Goal: Task Accomplishment & Management: Use online tool/utility

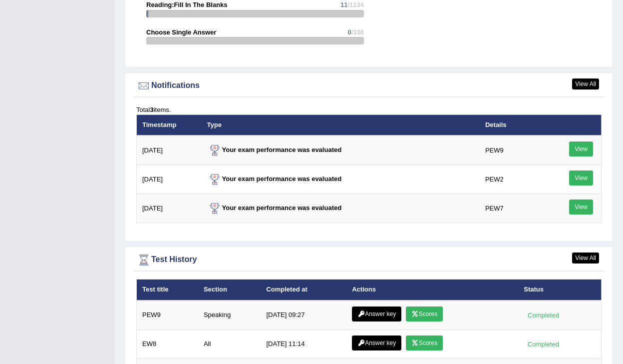
scroll to position [1147, 0]
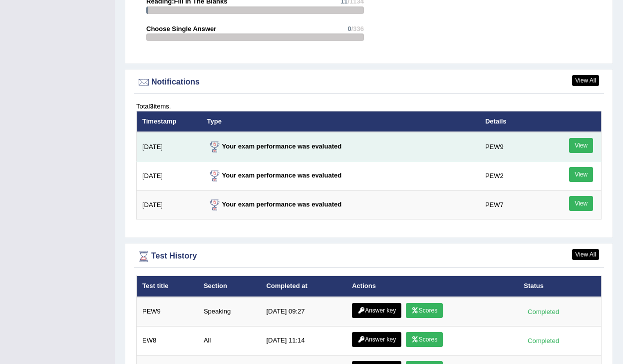
click at [577, 144] on link "View" at bounding box center [581, 145] width 24 height 15
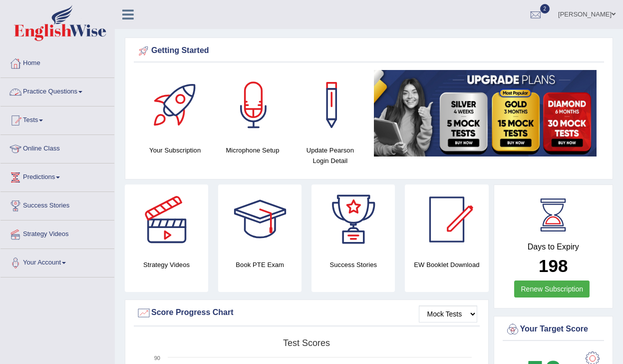
click at [52, 92] on link "Practice Questions" at bounding box center [57, 90] width 114 height 25
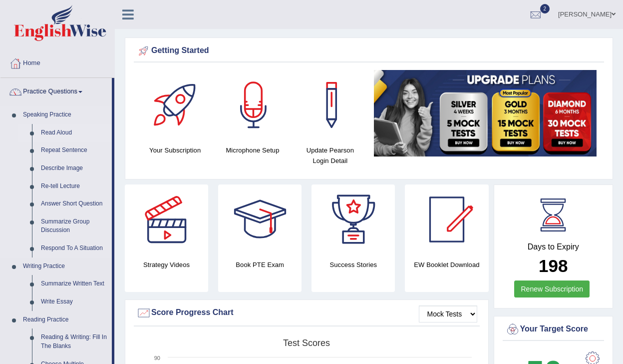
click at [48, 129] on link "Read Aloud" at bounding box center [73, 133] width 75 height 18
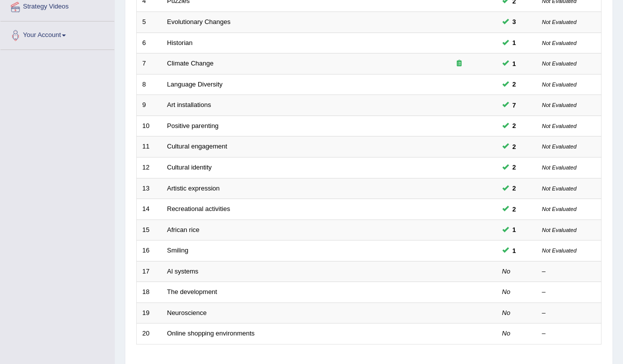
scroll to position [298, 0]
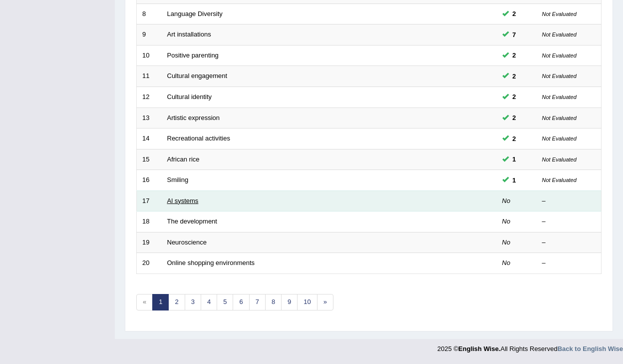
click at [182, 202] on link "Al systems" at bounding box center [182, 200] width 31 height 7
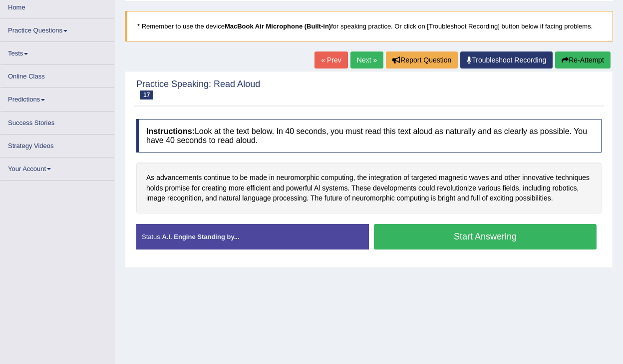
scroll to position [54, 0]
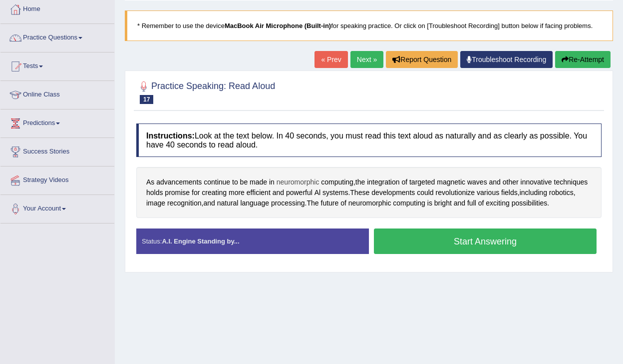
click at [305, 181] on span "neuromorphic" at bounding box center [298, 182] width 43 height 10
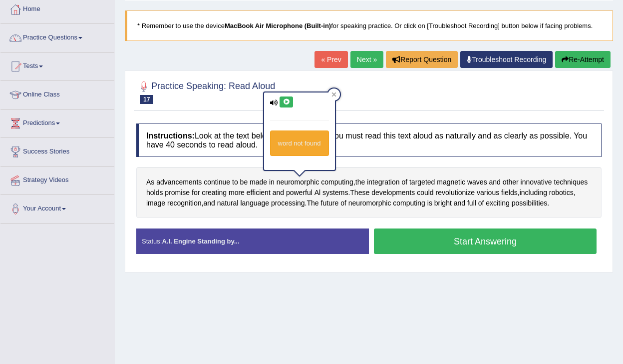
click at [271, 102] on icon at bounding box center [274, 102] width 8 height 6
click at [284, 104] on icon at bounding box center [286, 102] width 7 height 6
click at [287, 104] on icon at bounding box center [286, 102] width 7 height 6
click at [338, 93] on div at bounding box center [334, 94] width 12 height 12
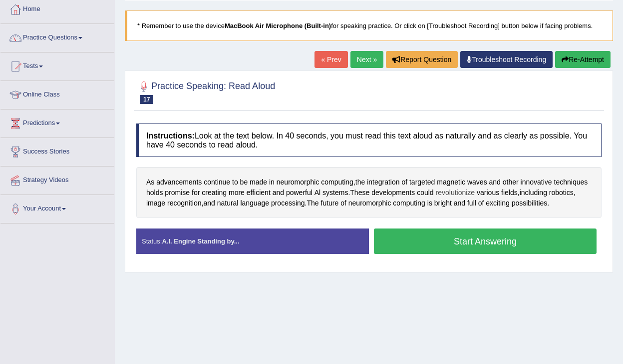
click at [475, 192] on span "revolutionize" at bounding box center [455, 192] width 39 height 10
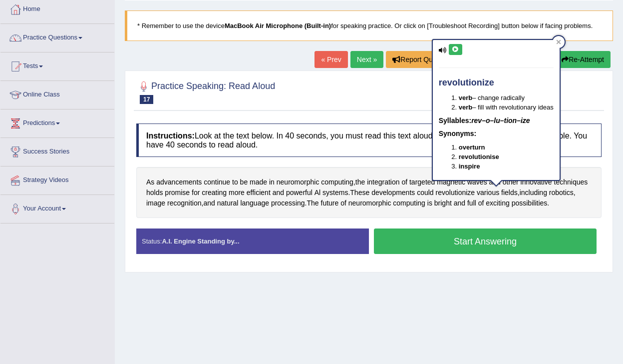
click at [459, 50] on icon at bounding box center [455, 49] width 7 height 6
click at [557, 40] on div at bounding box center [559, 42] width 12 height 12
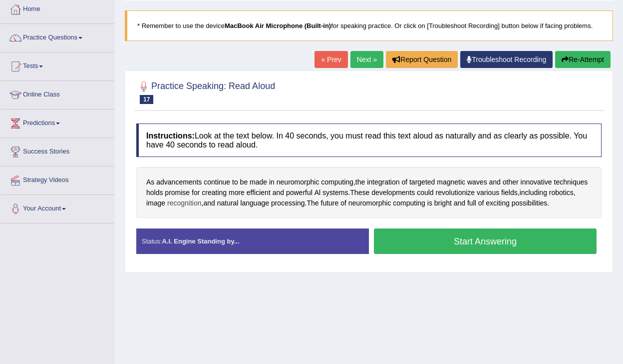
click at [202, 205] on span "recognition" at bounding box center [184, 203] width 34 height 10
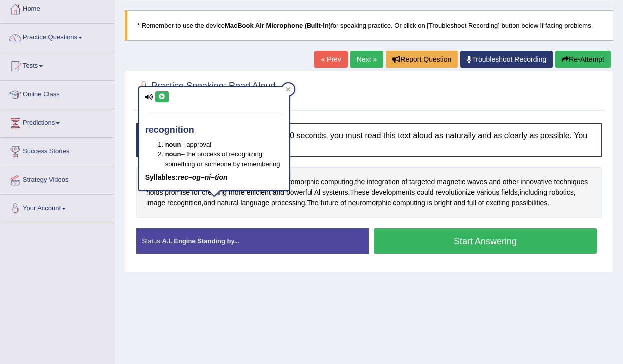
click at [164, 95] on icon at bounding box center [161, 97] width 7 height 6
click at [286, 89] on icon at bounding box center [288, 89] width 5 height 5
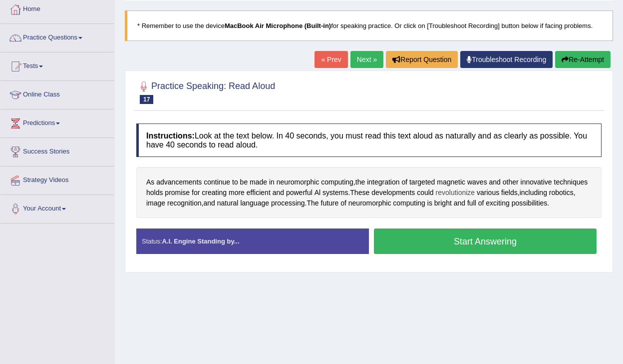
click at [475, 191] on span "revolutionize" at bounding box center [455, 192] width 39 height 10
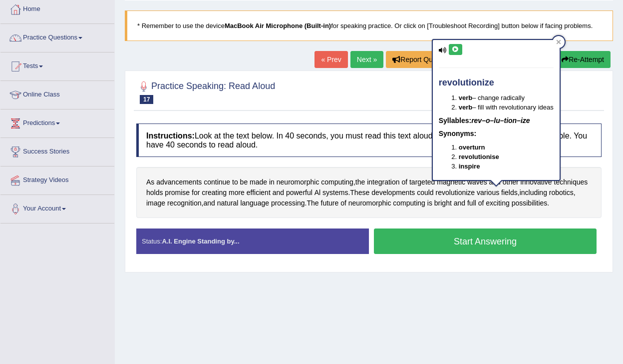
click at [454, 50] on icon at bounding box center [455, 49] width 7 height 6
click at [561, 40] on icon at bounding box center [558, 41] width 5 height 5
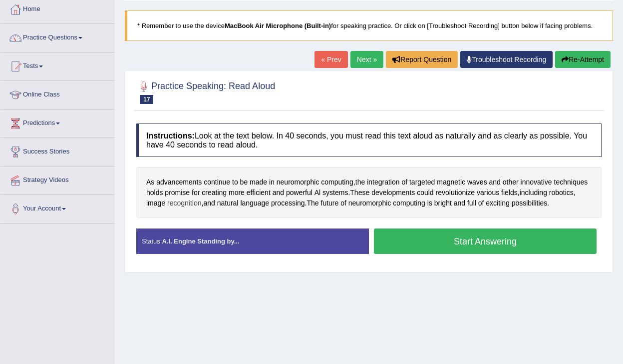
click at [202, 199] on span "recognition" at bounding box center [184, 203] width 34 height 10
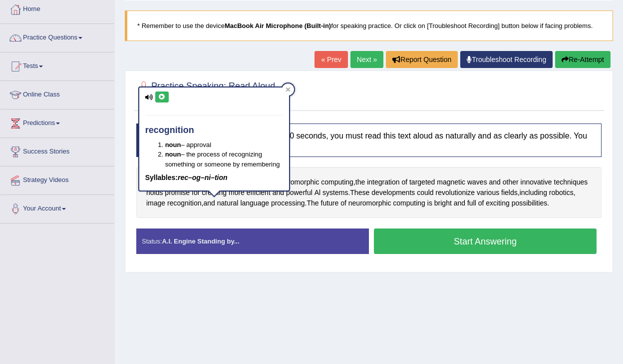
click at [159, 97] on icon at bounding box center [161, 97] width 7 height 6
click at [285, 92] on div at bounding box center [288, 89] width 12 height 12
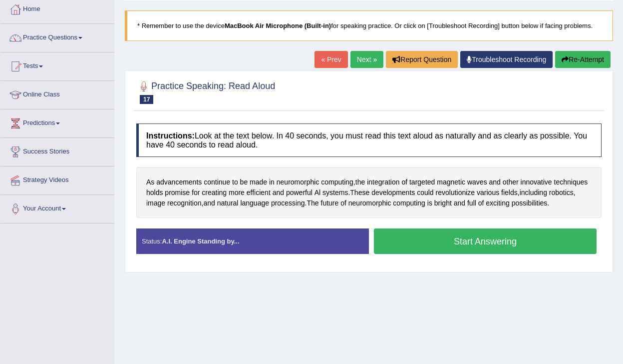
click at [444, 244] on button "Start Answering" at bounding box center [485, 240] width 223 height 25
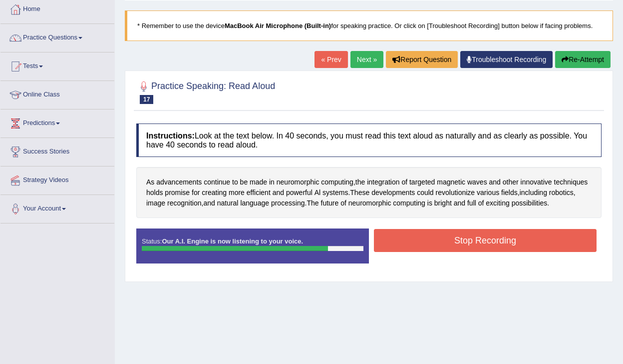
click at [444, 244] on button "Stop Recording" at bounding box center [485, 240] width 223 height 23
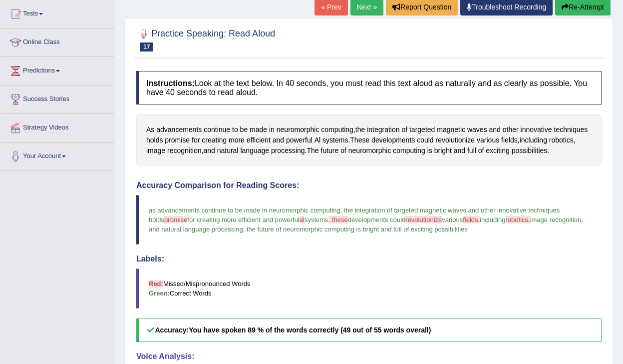
scroll to position [0, 0]
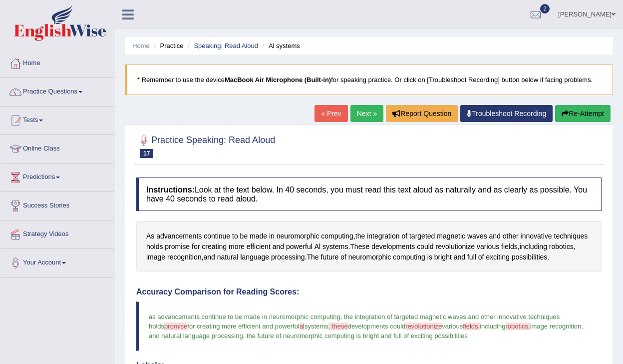
click at [362, 113] on link "Next »" at bounding box center [367, 113] width 33 height 17
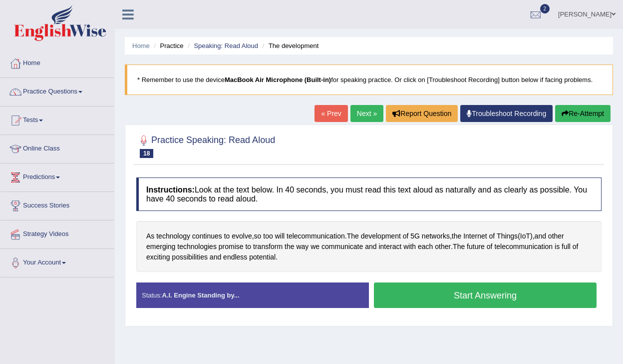
click at [436, 299] on button "Start Answering" at bounding box center [485, 294] width 223 height 25
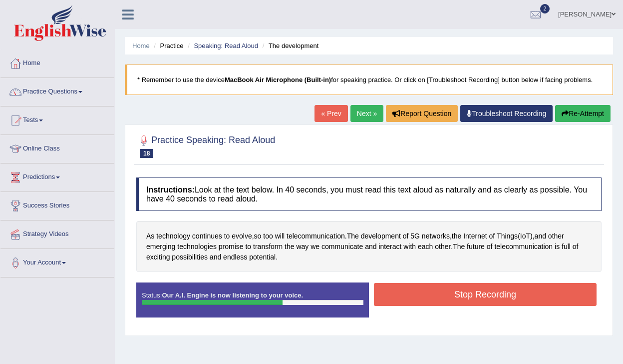
click at [436, 299] on button "Stop Recording" at bounding box center [485, 294] width 223 height 23
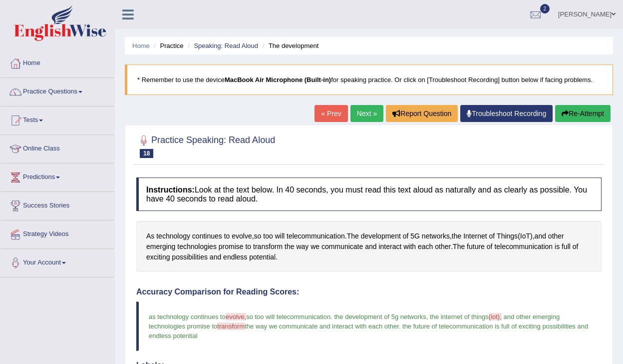
click at [358, 118] on link "Next »" at bounding box center [367, 113] width 33 height 17
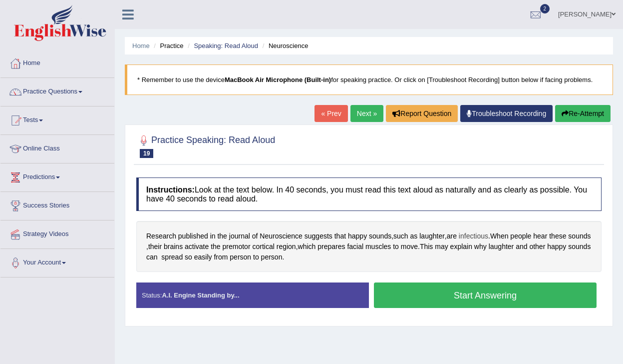
click at [473, 236] on span "infectious" at bounding box center [473, 236] width 29 height 10
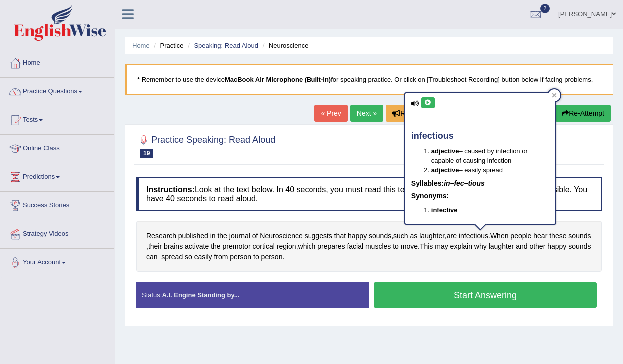
click at [424, 101] on icon at bounding box center [427, 103] width 7 height 6
click at [430, 104] on icon at bounding box center [427, 103] width 7 height 6
click at [553, 97] on icon at bounding box center [554, 95] width 5 height 5
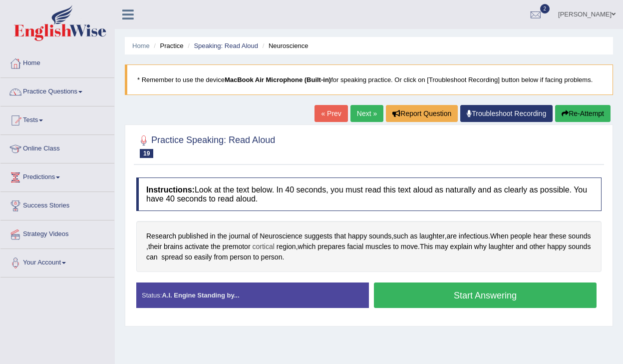
click at [274, 249] on span "cortical" at bounding box center [263, 246] width 22 height 10
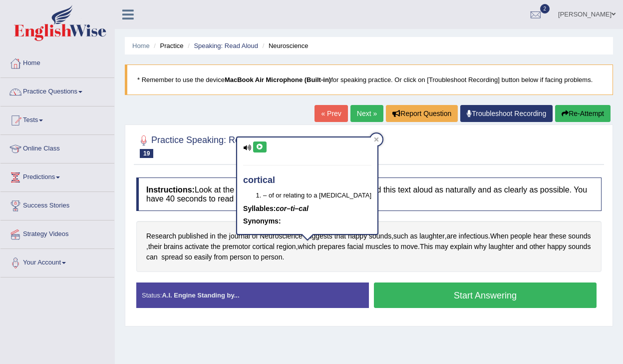
click at [260, 144] on icon at bounding box center [259, 147] width 7 height 6
click at [251, 245] on span "premotor" at bounding box center [237, 246] width 28 height 10
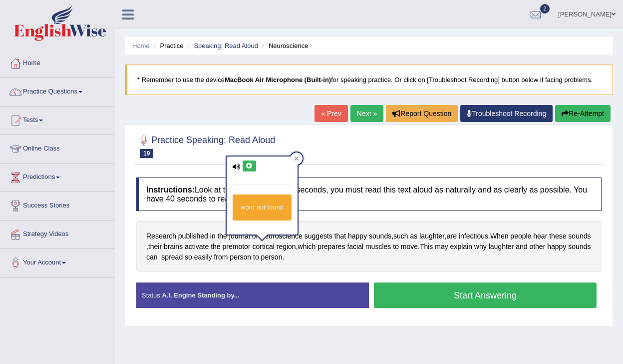
click at [247, 165] on icon at bounding box center [249, 166] width 7 height 6
click at [304, 155] on div at bounding box center [368, 145] width 465 height 30
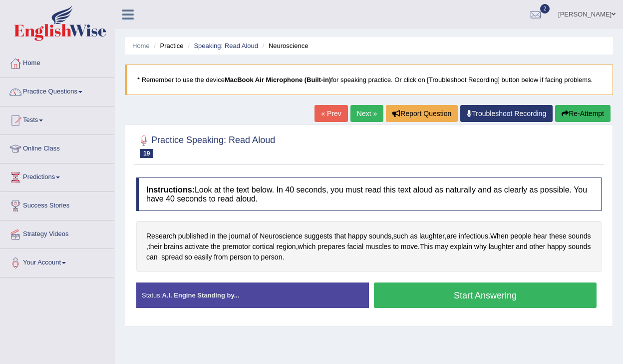
click at [408, 298] on button "Start Answering" at bounding box center [485, 294] width 223 height 25
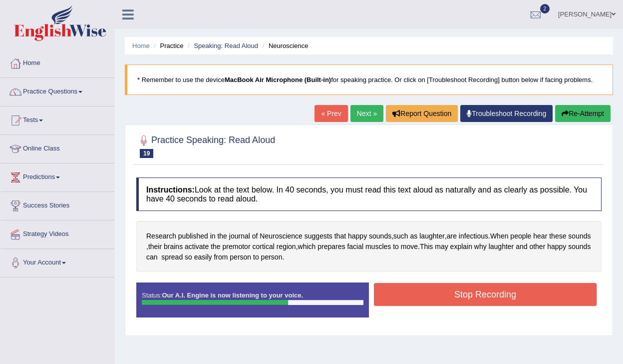
click at [408, 298] on button "Stop Recording" at bounding box center [485, 294] width 223 height 23
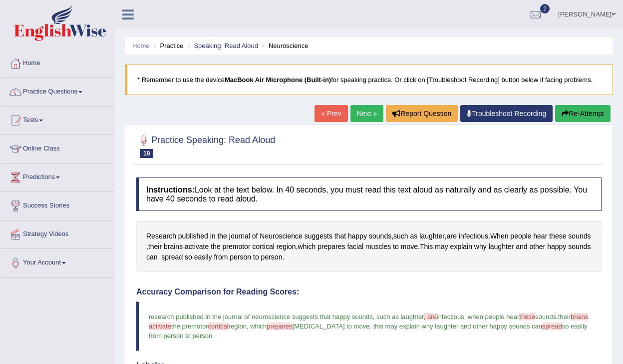
click at [359, 107] on link "Next »" at bounding box center [367, 113] width 33 height 17
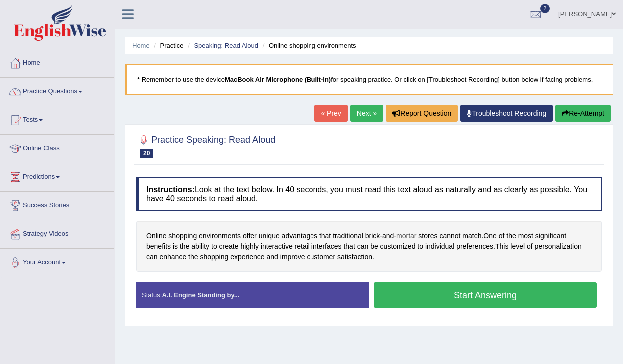
click at [412, 238] on span "mortar" at bounding box center [406, 236] width 20 height 10
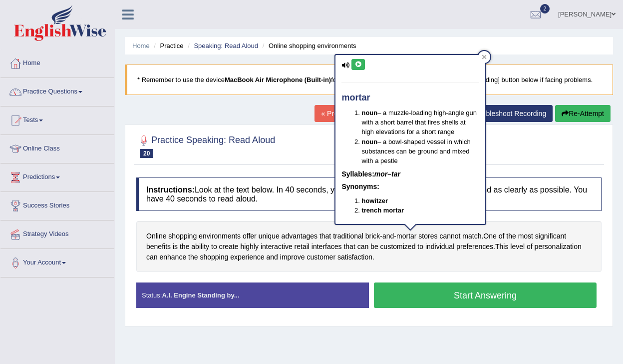
click at [360, 64] on icon at bounding box center [358, 64] width 7 height 6
click at [490, 56] on div at bounding box center [484, 57] width 12 height 12
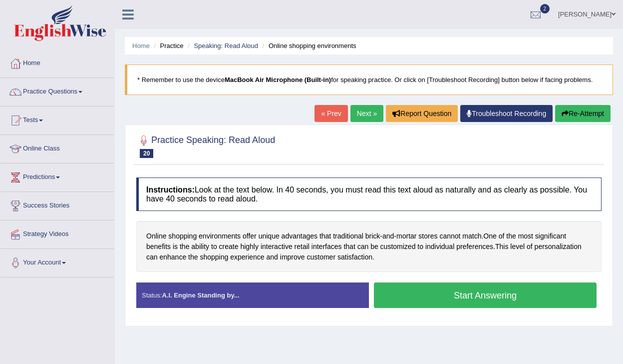
click at [413, 298] on button "Start Answering" at bounding box center [485, 294] width 223 height 25
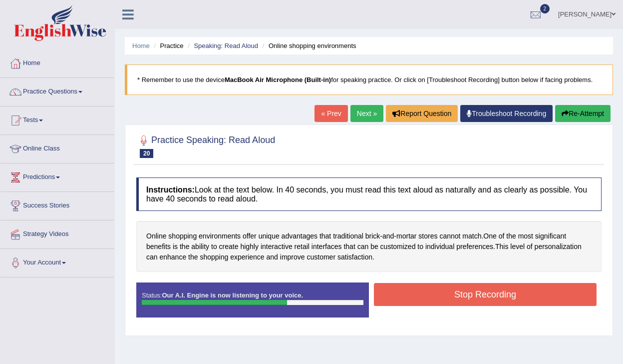
click at [413, 298] on button "Stop Recording" at bounding box center [485, 294] width 223 height 23
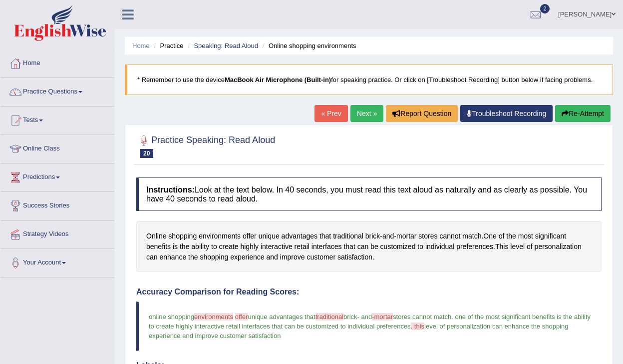
click at [359, 112] on link "Next »" at bounding box center [367, 113] width 33 height 17
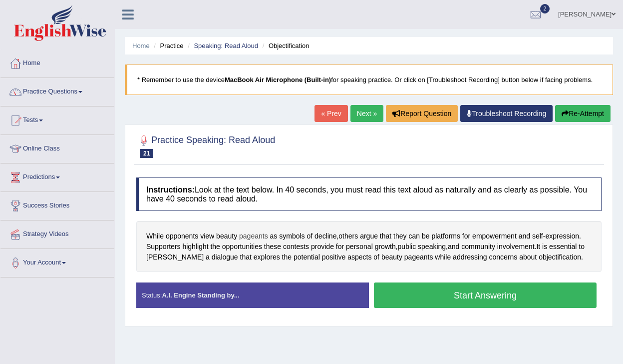
click at [247, 239] on span "pageants" at bounding box center [253, 236] width 29 height 10
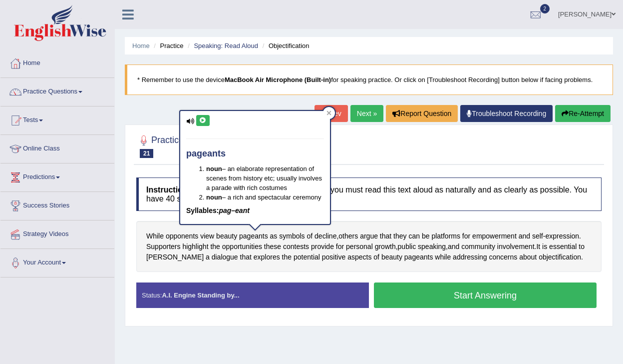
click at [207, 122] on button at bounding box center [202, 120] width 13 height 11
click at [204, 118] on icon at bounding box center [202, 120] width 7 height 6
click at [332, 113] on div at bounding box center [329, 113] width 12 height 12
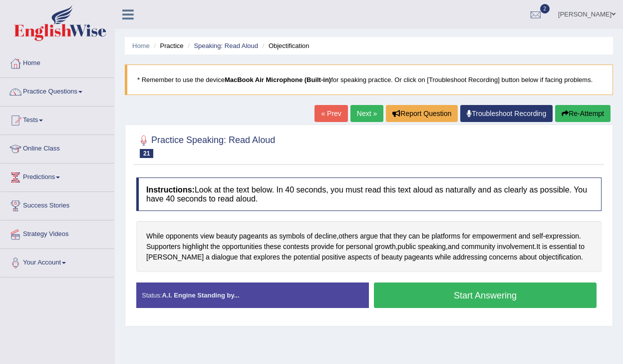
click at [422, 299] on button "Start Answering" at bounding box center [485, 294] width 223 height 25
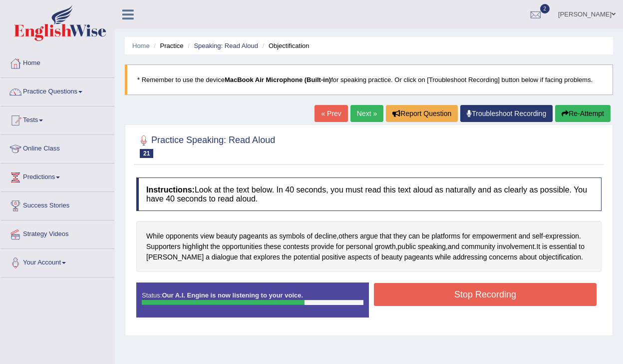
click at [422, 299] on button "Stop Recording" at bounding box center [485, 294] width 223 height 23
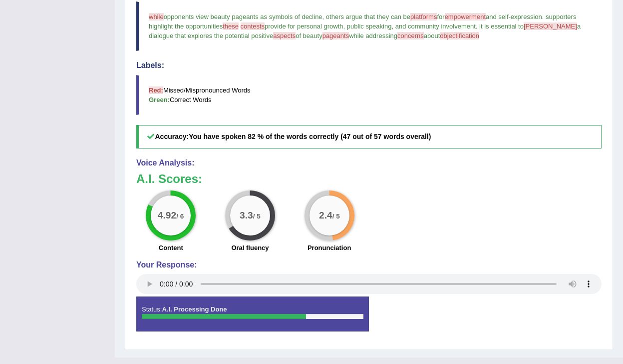
scroll to position [319, 0]
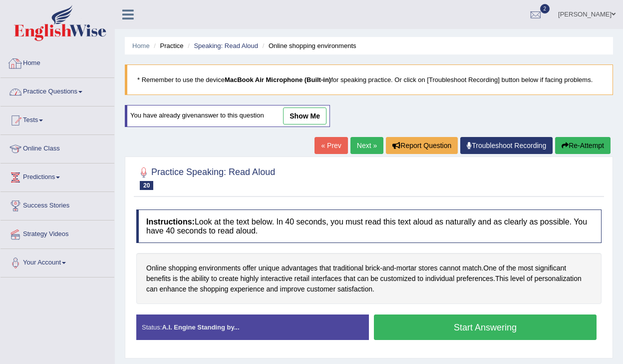
click at [62, 95] on link "Practice Questions" at bounding box center [57, 90] width 114 height 25
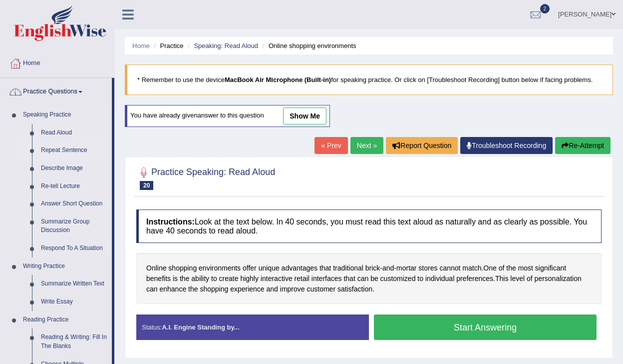
click at [55, 152] on link "Repeat Sentence" at bounding box center [73, 150] width 75 height 18
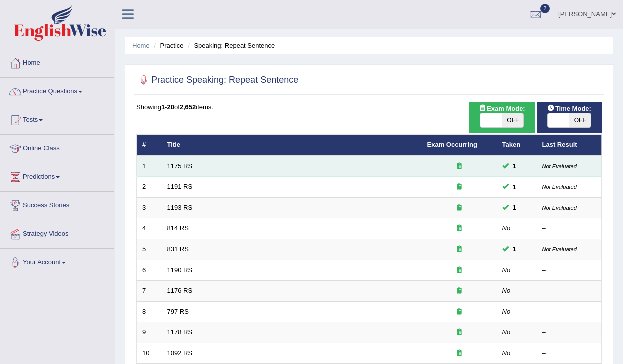
click at [173, 166] on link "1175 RS" at bounding box center [179, 165] width 25 height 7
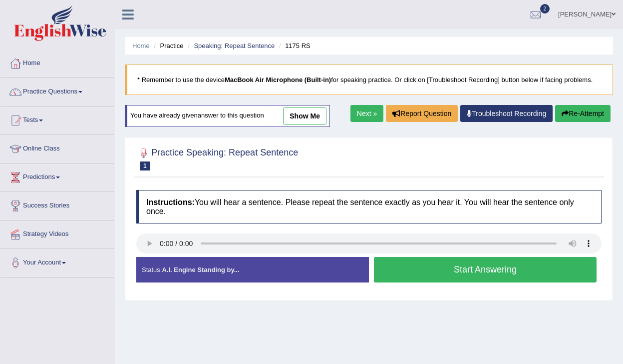
click at [421, 275] on button "Start Answering" at bounding box center [485, 269] width 223 height 25
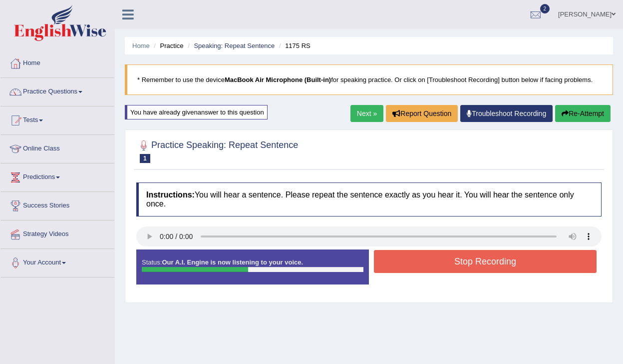
click at [440, 259] on button "Stop Recording" at bounding box center [485, 261] width 223 height 23
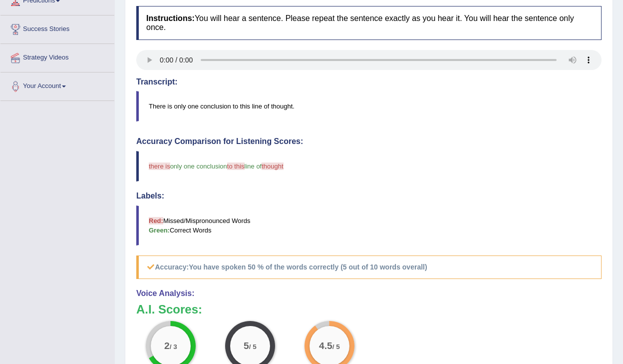
scroll to position [173, 0]
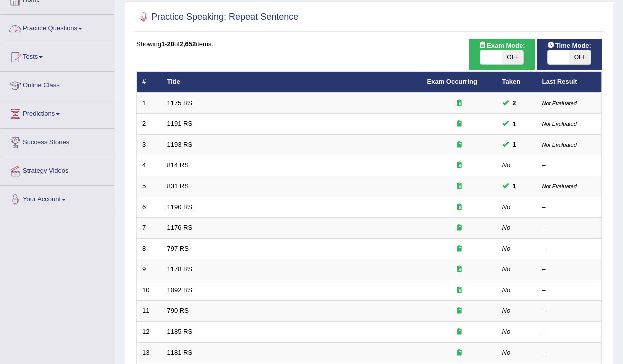
scroll to position [69, 0]
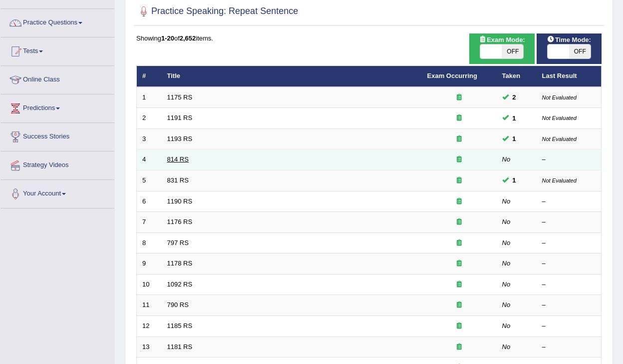
click at [175, 162] on link "814 RS" at bounding box center [177, 158] width 21 height 7
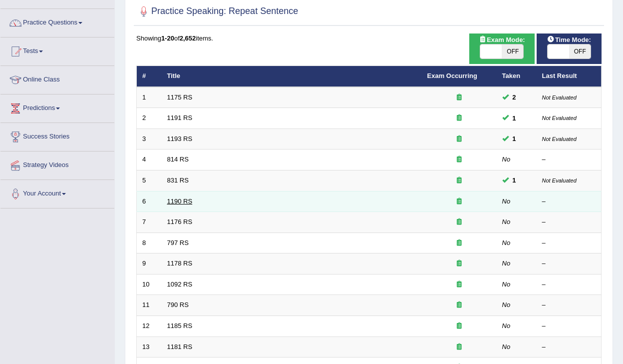
click at [178, 204] on link "1190 RS" at bounding box center [179, 200] width 25 height 7
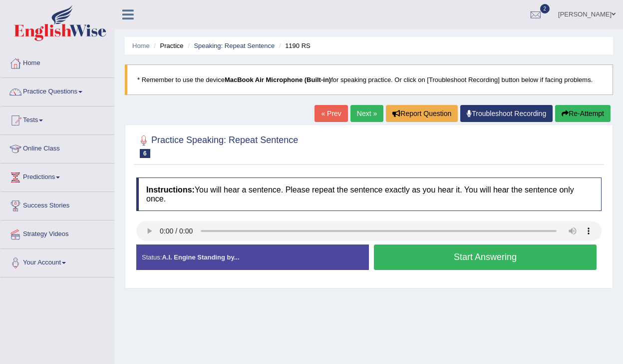
click at [444, 262] on button "Start Answering" at bounding box center [485, 256] width 223 height 25
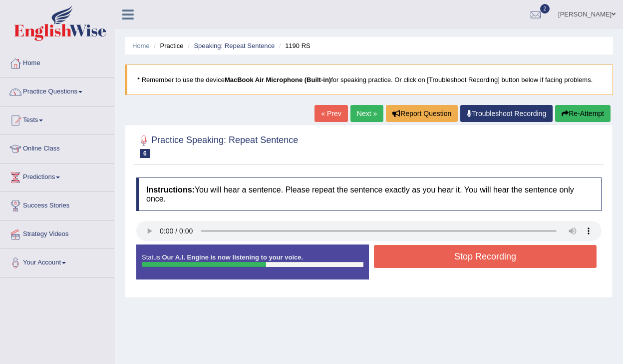
click at [444, 259] on button "Stop Recording" at bounding box center [485, 256] width 223 height 23
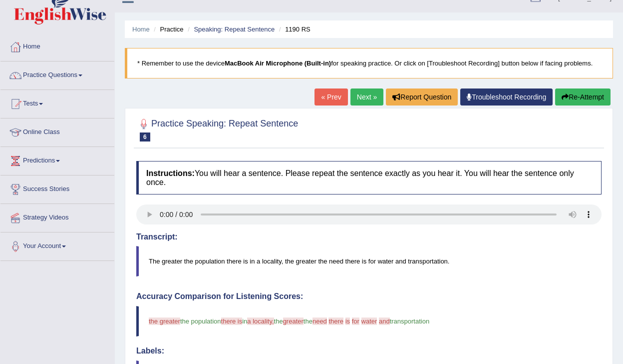
scroll to position [15, 0]
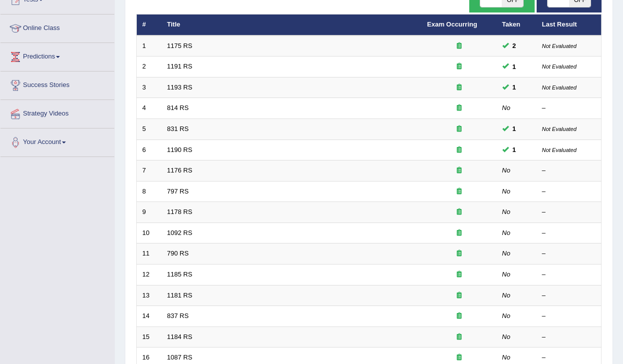
scroll to position [144, 0]
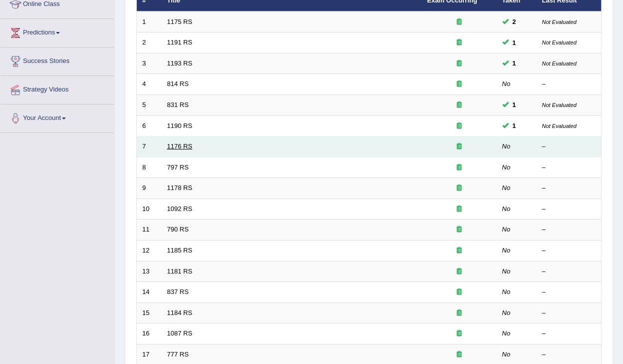
click at [179, 149] on link "1176 RS" at bounding box center [179, 145] width 25 height 7
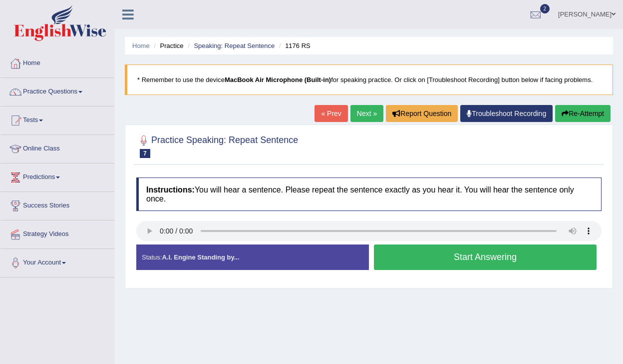
click at [476, 261] on button "Start Answering" at bounding box center [485, 256] width 223 height 25
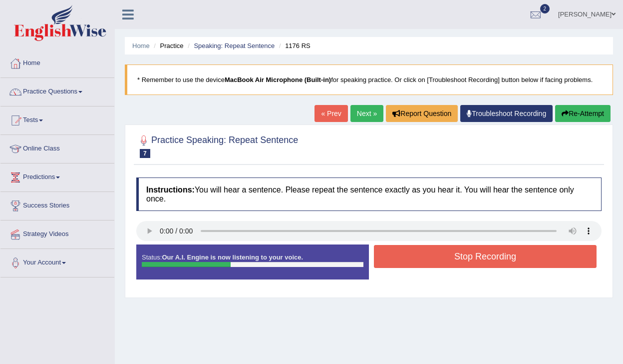
click at [476, 261] on button "Stop Recording" at bounding box center [485, 256] width 223 height 23
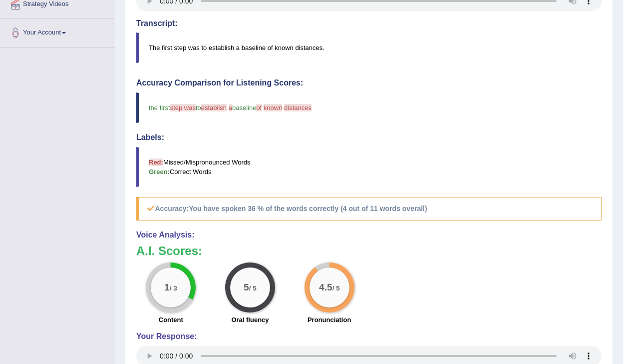
scroll to position [223, 0]
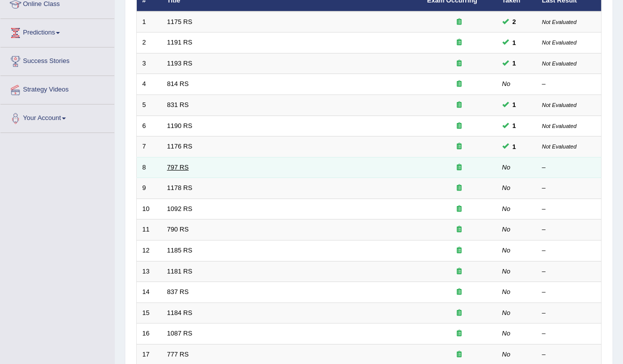
click at [175, 168] on link "797 RS" at bounding box center [177, 166] width 21 height 7
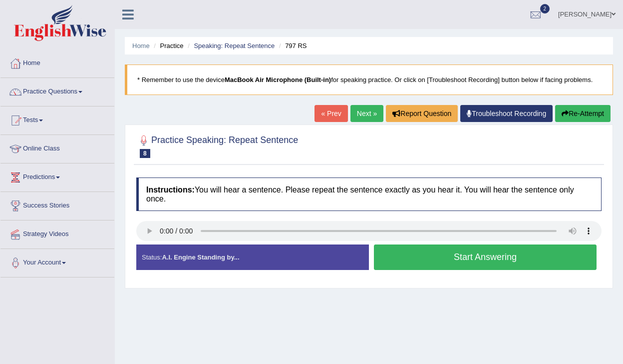
click at [408, 259] on button "Start Answering" at bounding box center [485, 256] width 223 height 25
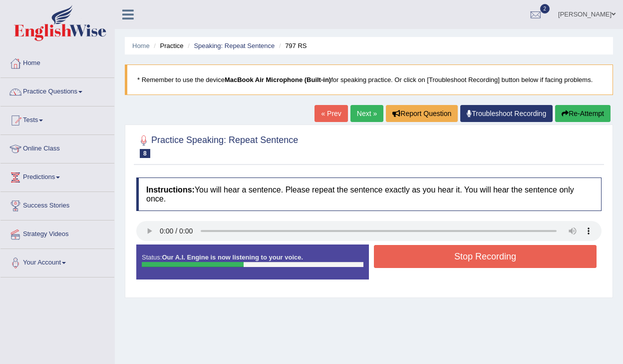
click at [408, 259] on button "Stop Recording" at bounding box center [485, 256] width 223 height 23
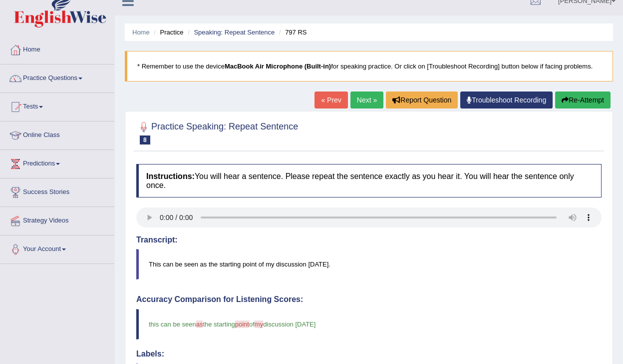
scroll to position [10, 0]
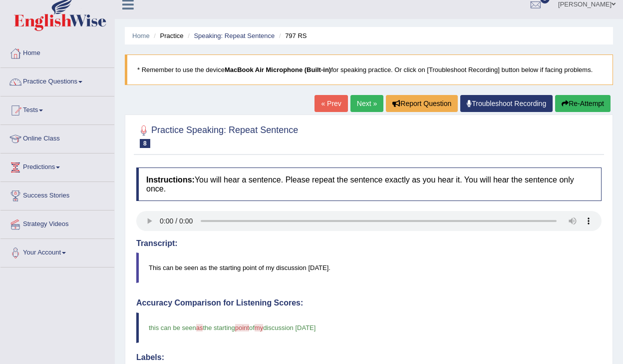
click at [356, 103] on link "Next »" at bounding box center [367, 103] width 33 height 17
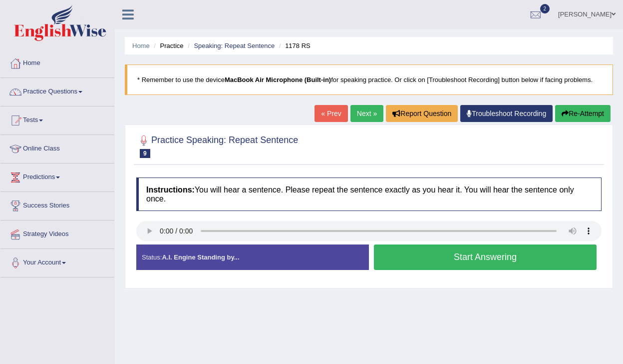
click at [435, 262] on button "Start Answering" at bounding box center [485, 256] width 223 height 25
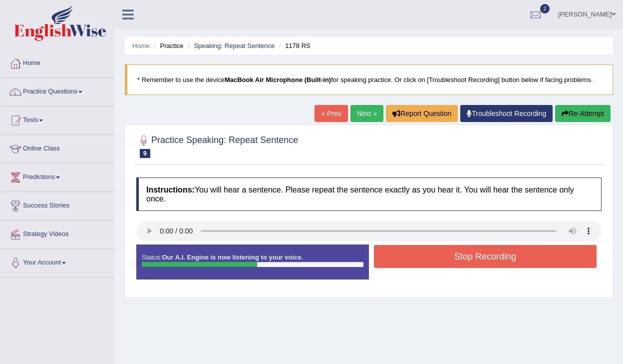
click at [435, 262] on button "Stop Recording" at bounding box center [485, 256] width 223 height 23
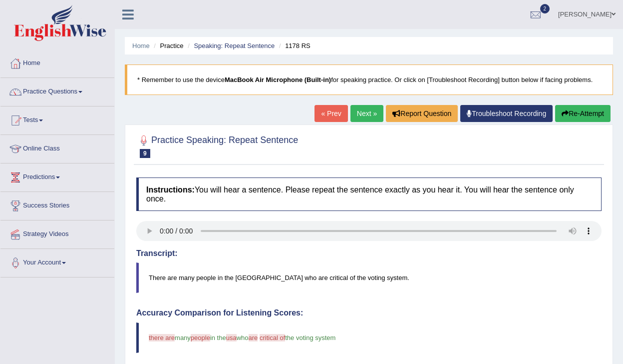
click at [355, 113] on link "Next »" at bounding box center [367, 113] width 33 height 17
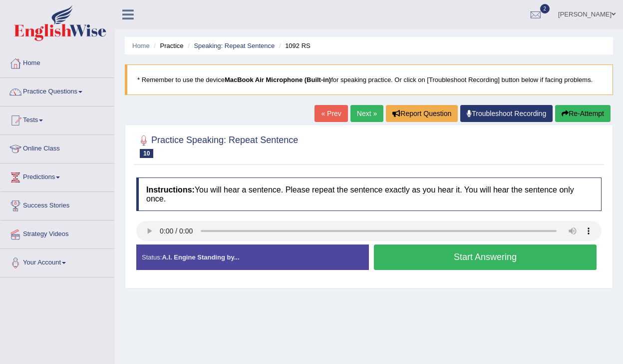
click at [431, 267] on button "Start Answering" at bounding box center [485, 256] width 223 height 25
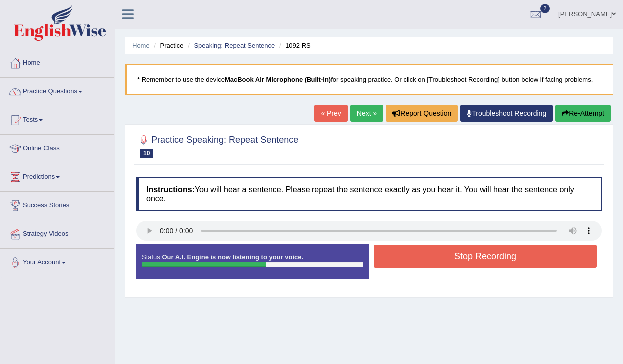
click at [435, 259] on button "Stop Recording" at bounding box center [485, 256] width 223 height 23
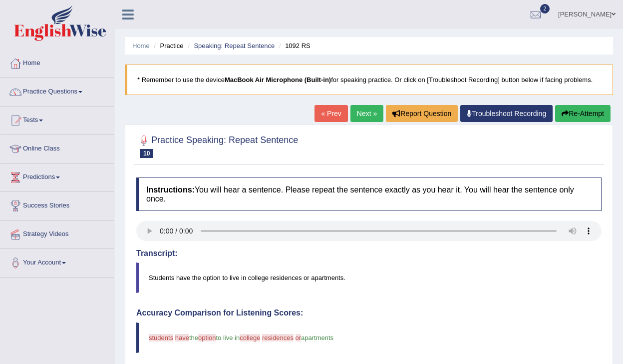
click at [365, 114] on link "Next »" at bounding box center [367, 113] width 33 height 17
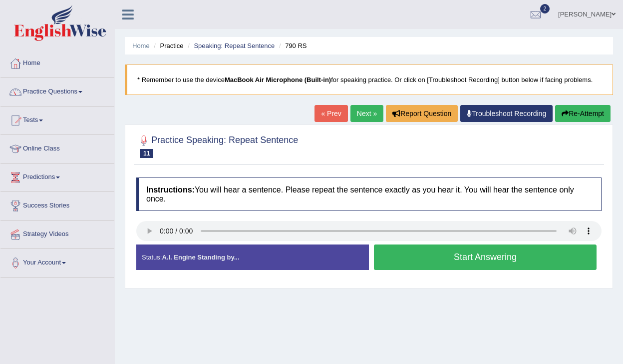
click at [463, 262] on button "Start Answering" at bounding box center [485, 256] width 223 height 25
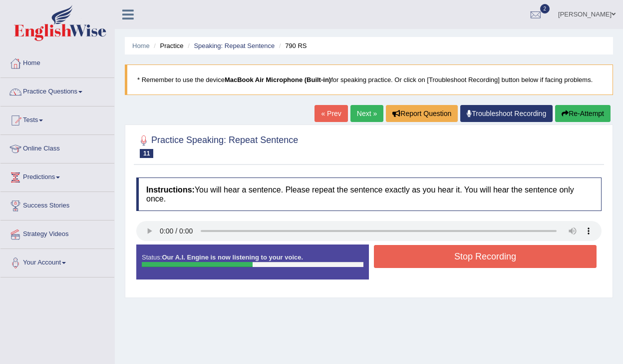
click at [463, 262] on button "Stop Recording" at bounding box center [485, 256] width 223 height 23
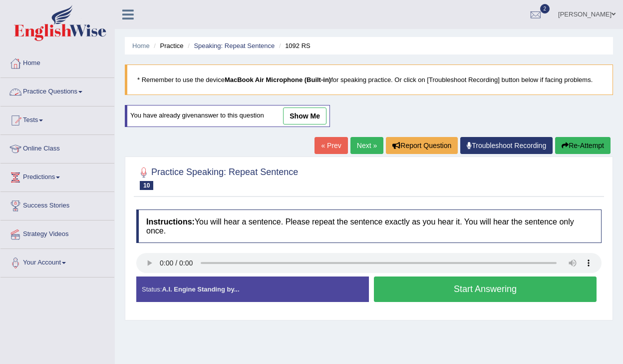
click at [49, 93] on link "Practice Questions" at bounding box center [57, 90] width 114 height 25
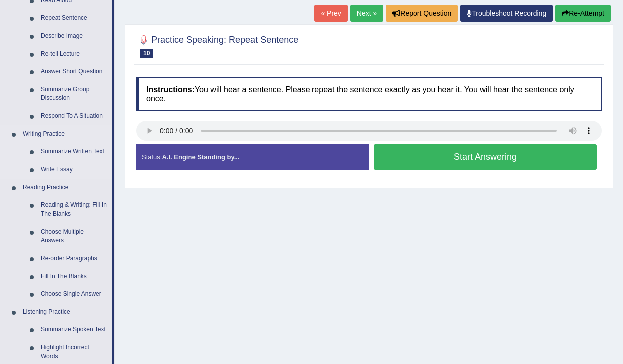
scroll to position [128, 0]
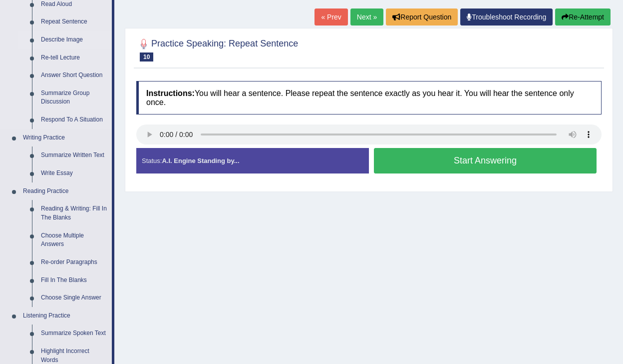
click at [67, 40] on link "Describe Image" at bounding box center [73, 40] width 75 height 18
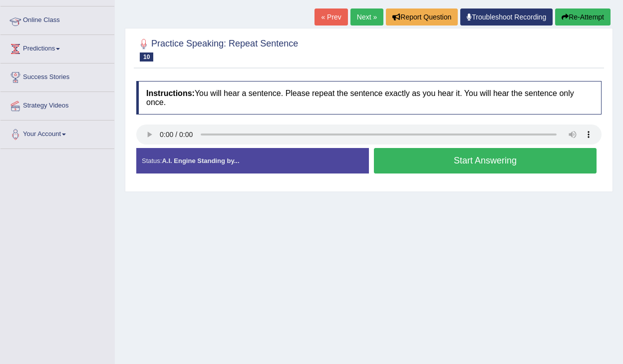
scroll to position [161, 0]
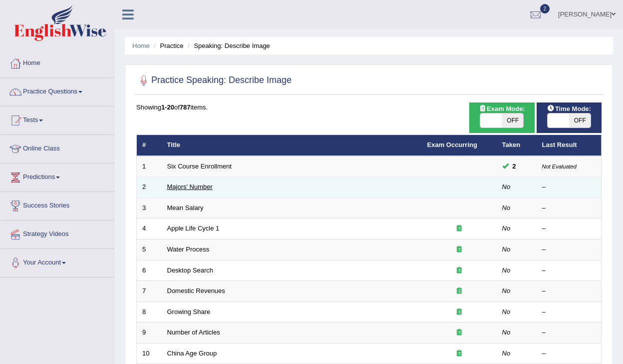
click at [196, 183] on link "Majors' Number" at bounding box center [189, 186] width 45 height 7
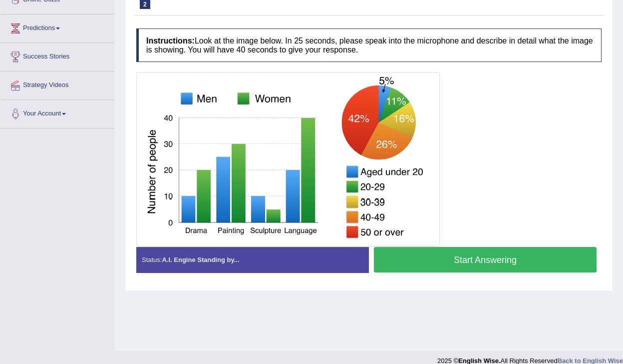
scroll to position [151, 0]
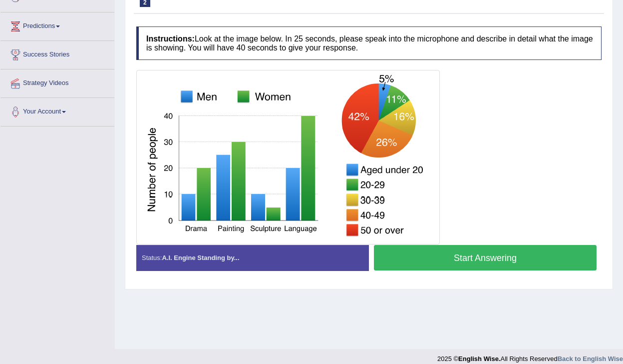
click at [424, 257] on button "Start Answering" at bounding box center [485, 257] width 223 height 25
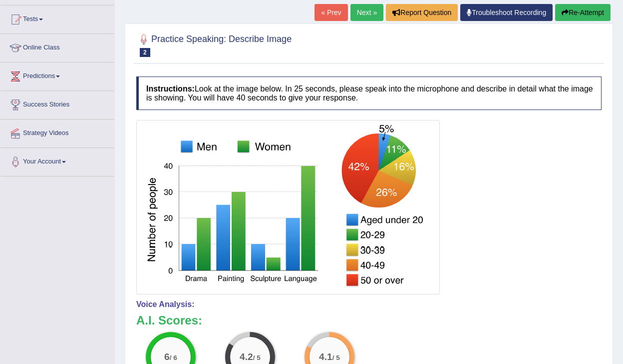
scroll to position [0, 0]
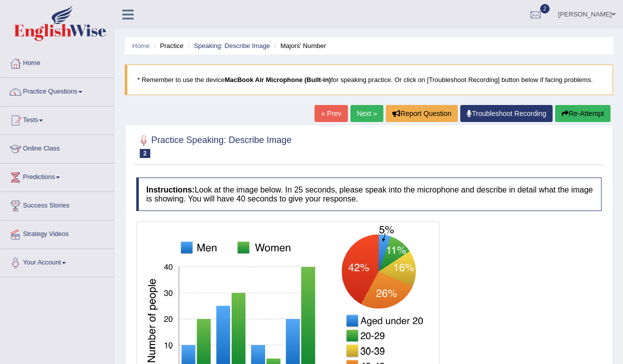
click at [366, 110] on link "Next »" at bounding box center [367, 113] width 33 height 17
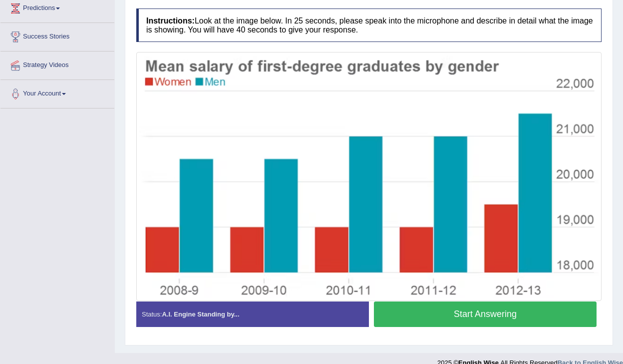
scroll to position [183, 0]
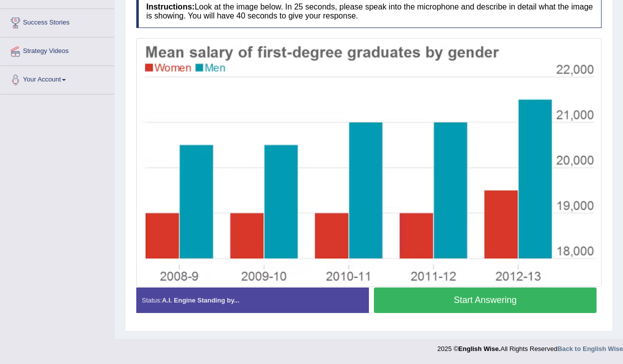
click at [442, 298] on button "Start Answering" at bounding box center [485, 299] width 223 height 25
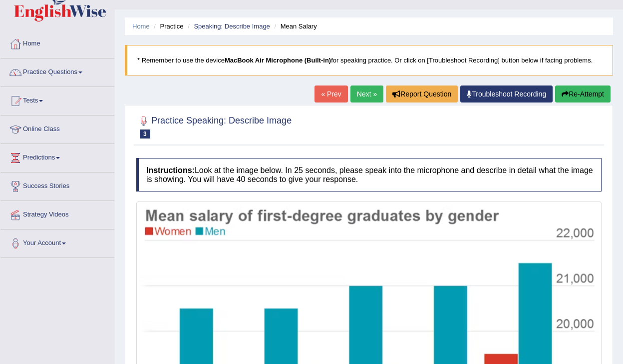
scroll to position [0, 0]
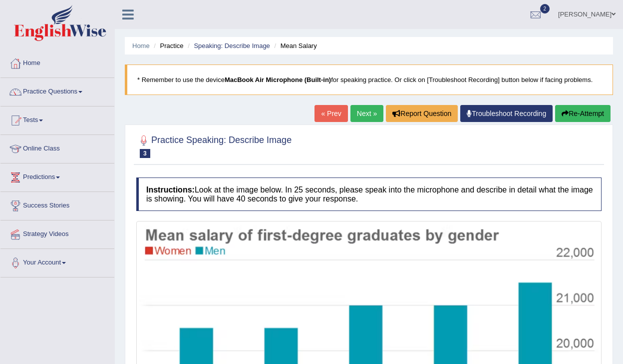
click at [355, 118] on link "Next »" at bounding box center [367, 113] width 33 height 17
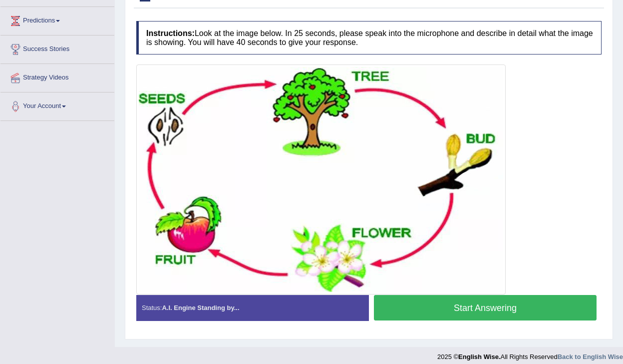
scroll to position [164, 0]
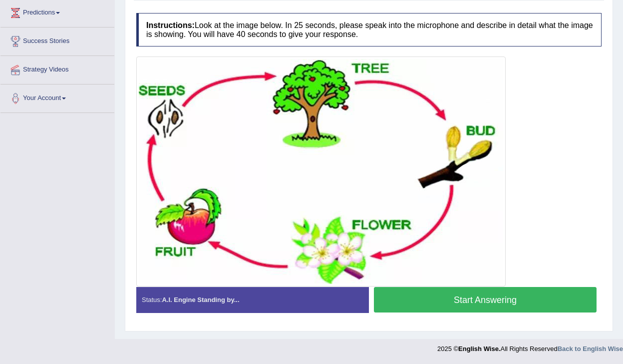
click at [500, 303] on button "Start Answering" at bounding box center [485, 299] width 223 height 25
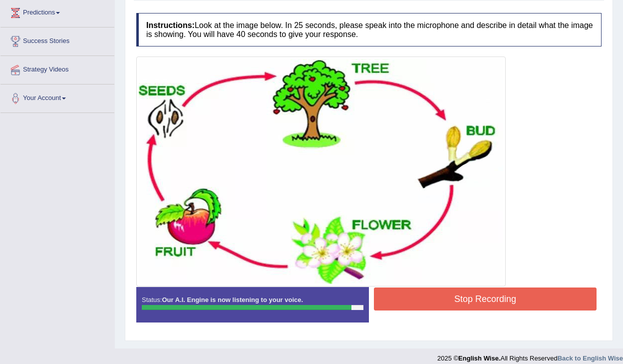
click at [500, 303] on button "Stop Recording" at bounding box center [485, 298] width 223 height 23
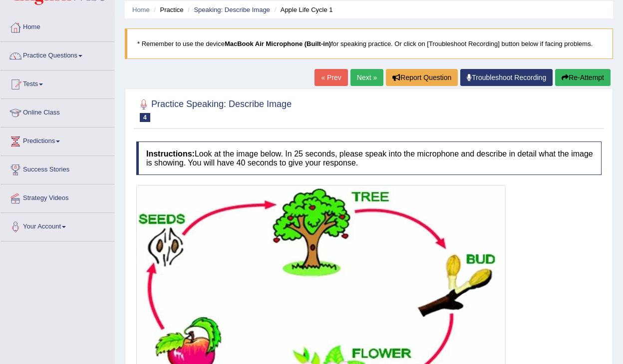
scroll to position [0, 0]
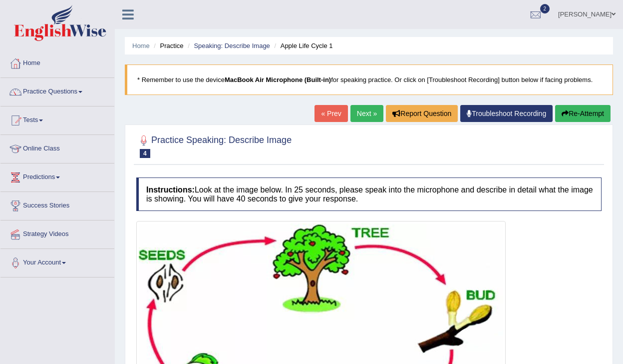
click at [363, 113] on link "Next »" at bounding box center [367, 113] width 33 height 17
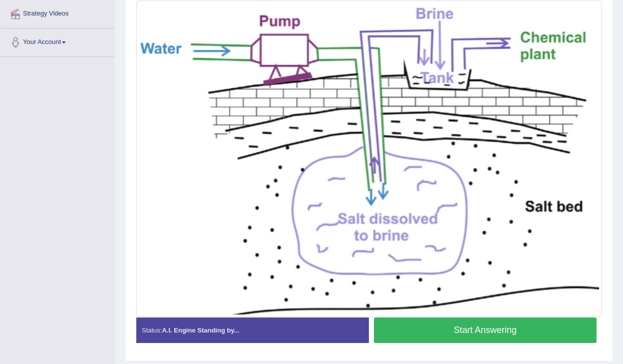
scroll to position [219, 0]
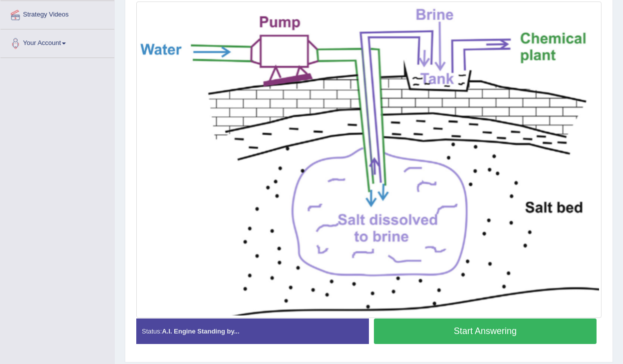
click at [442, 333] on button "Start Answering" at bounding box center [485, 330] width 223 height 25
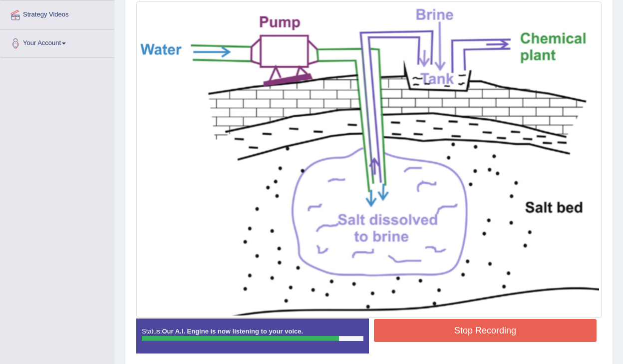
click at [442, 333] on button "Stop Recording" at bounding box center [485, 330] width 223 height 23
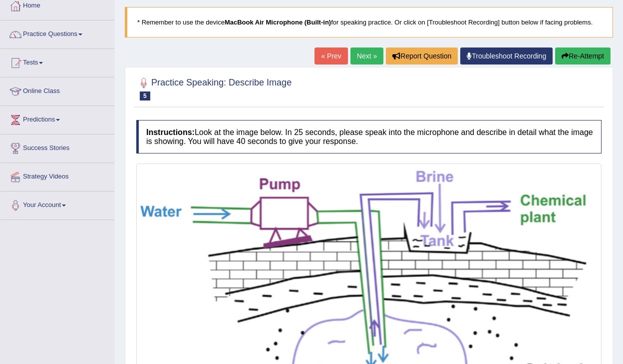
scroll to position [49, 0]
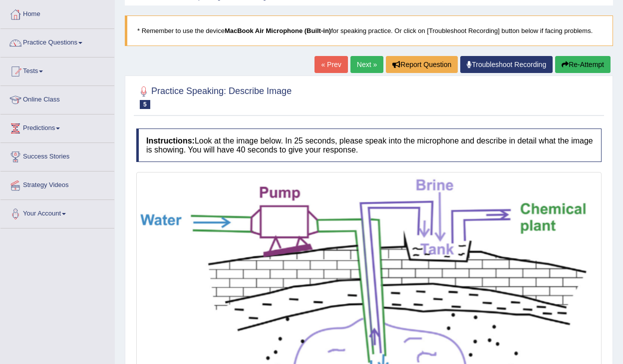
click at [361, 67] on link "Next »" at bounding box center [367, 64] width 33 height 17
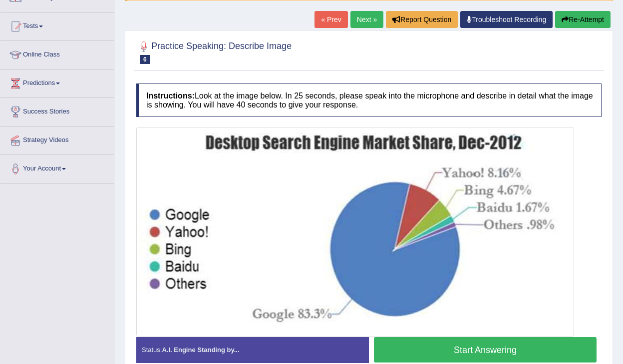
scroll to position [161, 0]
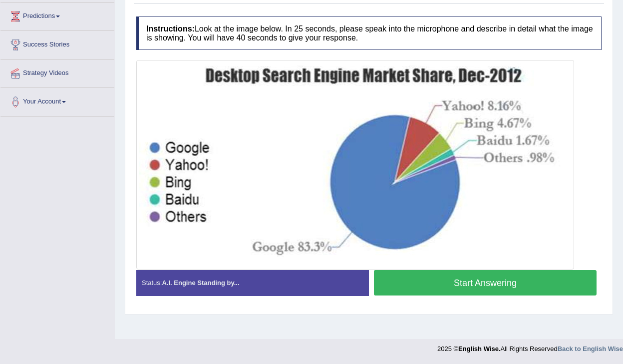
click at [423, 282] on button "Start Answering" at bounding box center [485, 282] width 223 height 25
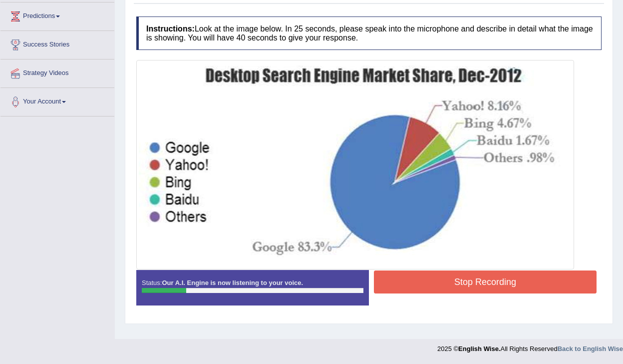
click at [423, 282] on button "Stop Recording" at bounding box center [485, 281] width 223 height 23
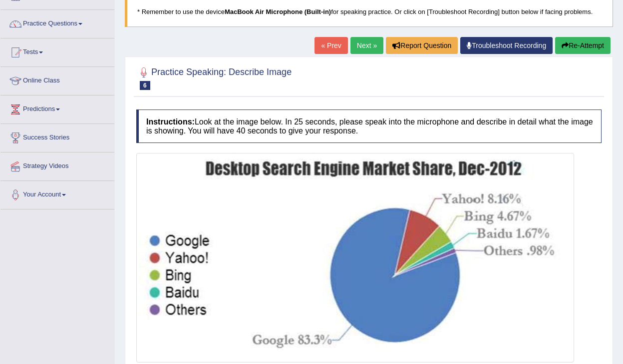
scroll to position [32, 0]
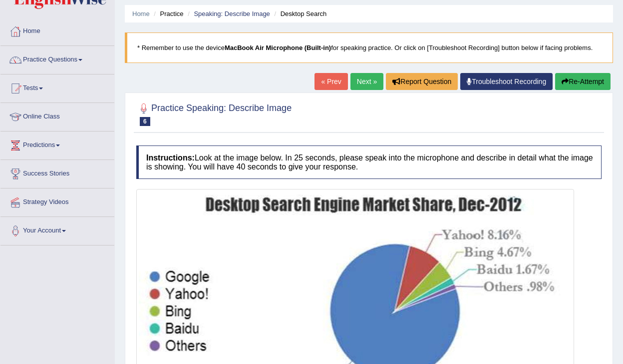
click at [580, 80] on button "Re-Attempt" at bounding box center [582, 81] width 55 height 17
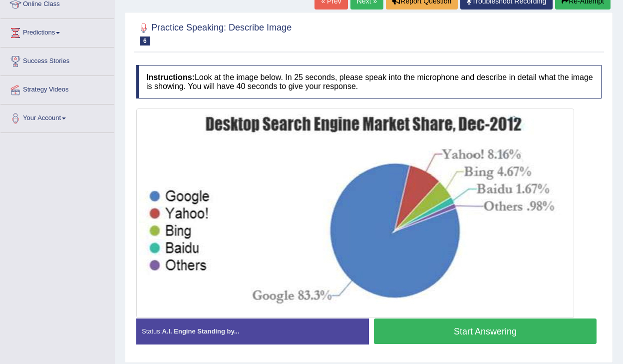
scroll to position [176, 0]
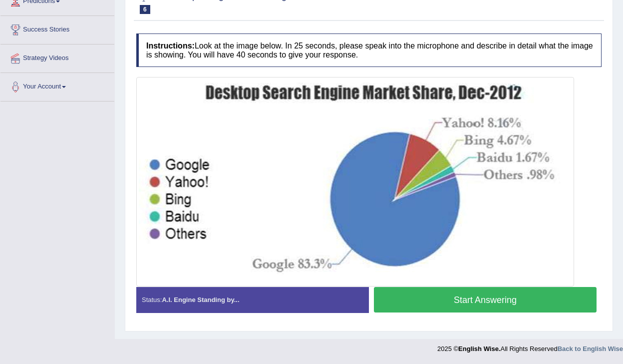
click at [441, 309] on button "Start Answering" at bounding box center [485, 299] width 223 height 25
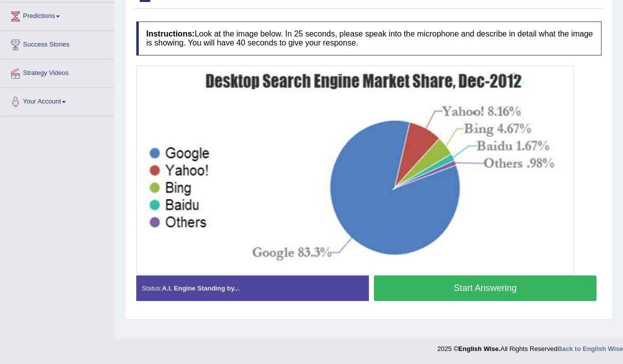
scroll to position [161, 0]
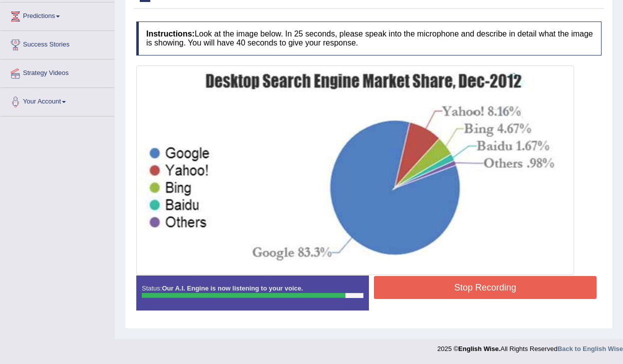
click at [446, 292] on button "Stop Recording" at bounding box center [485, 287] width 223 height 23
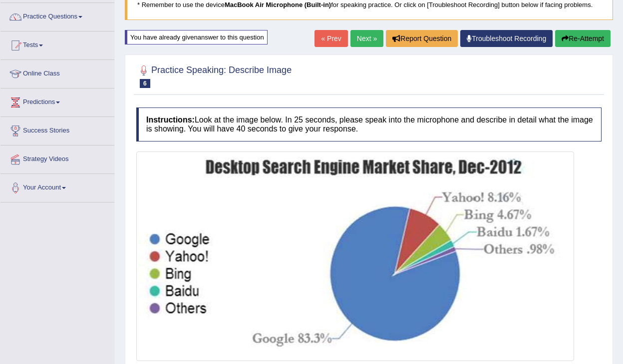
scroll to position [50, 0]
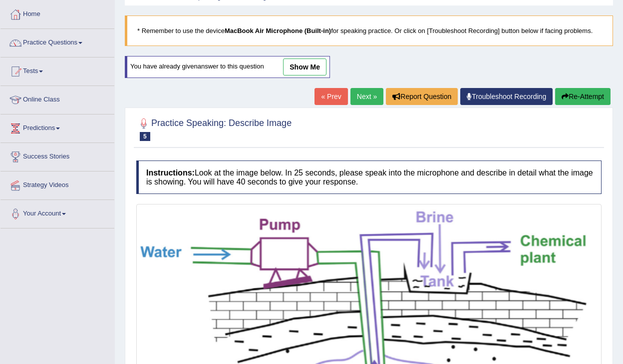
click at [31, 37] on link "Practice Questions" at bounding box center [57, 41] width 114 height 25
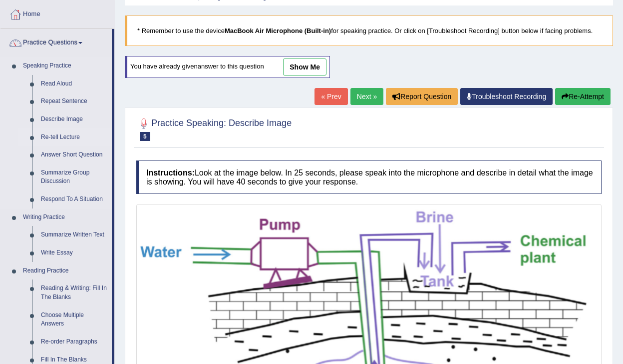
click at [51, 137] on link "Re-tell Lecture" at bounding box center [73, 137] width 75 height 18
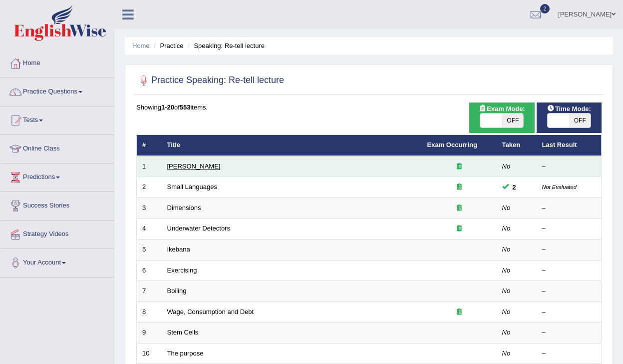
click at [185, 166] on link "[PERSON_NAME]" at bounding box center [193, 165] width 53 height 7
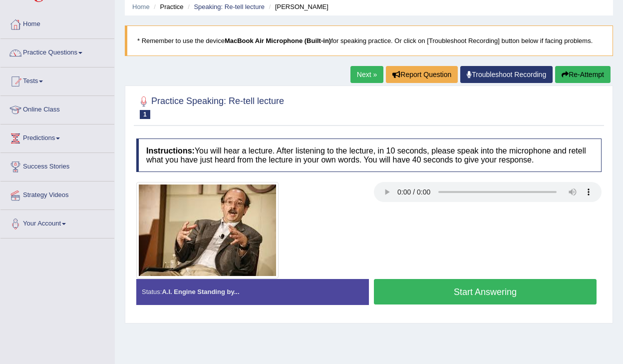
scroll to position [40, 0]
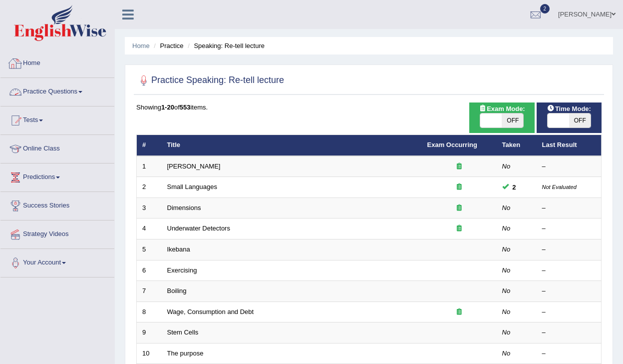
click at [46, 97] on link "Practice Questions" at bounding box center [57, 90] width 114 height 25
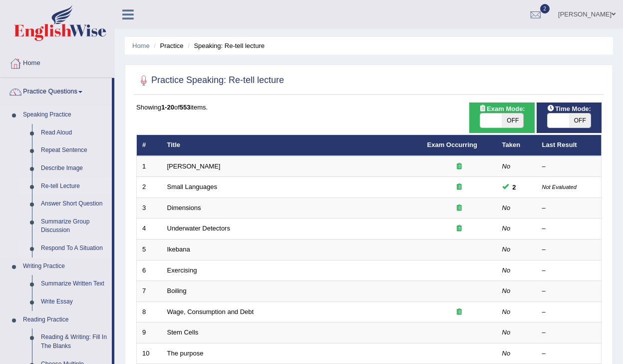
click at [72, 246] on link "Respond To A Situation" at bounding box center [73, 248] width 75 height 18
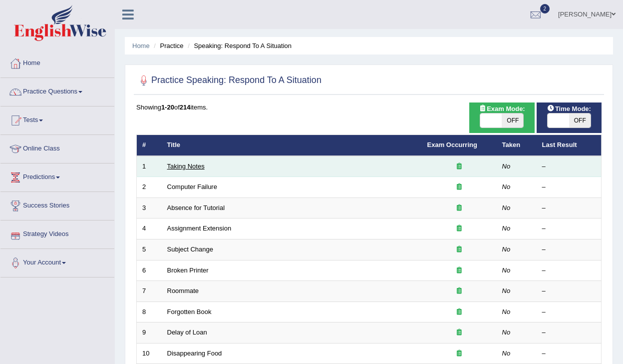
click at [183, 166] on link "Taking Notes" at bounding box center [185, 165] width 37 height 7
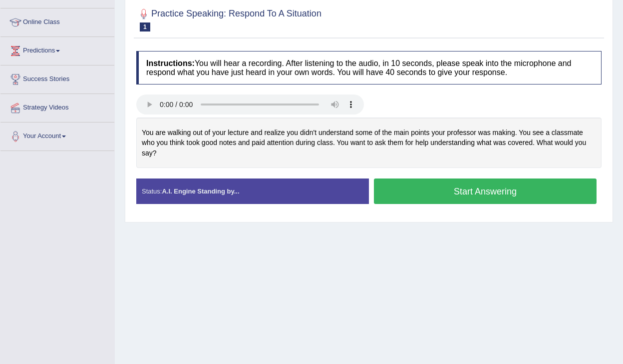
scroll to position [127, 0]
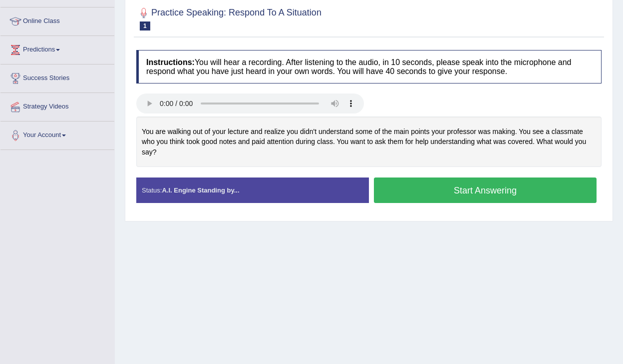
click at [421, 191] on button "Start Answering" at bounding box center [485, 189] width 223 height 25
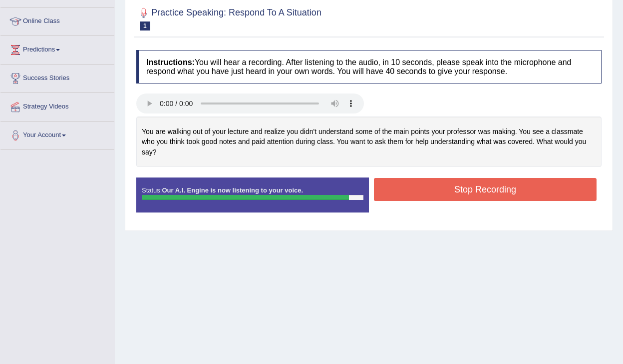
click at [422, 191] on button "Stop Recording" at bounding box center [485, 189] width 223 height 23
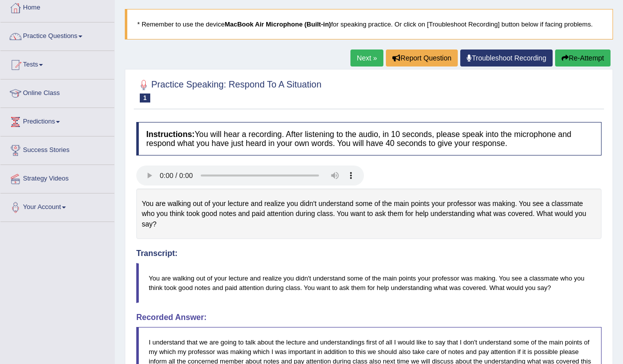
scroll to position [0, 0]
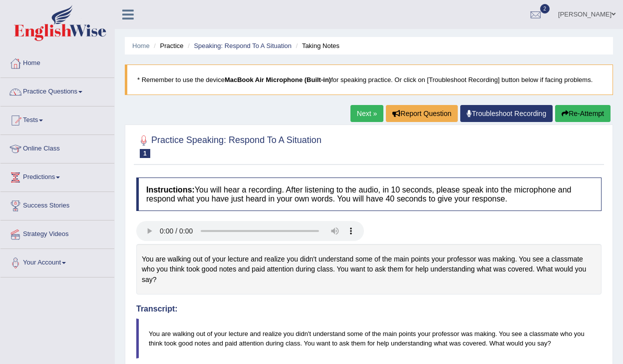
click at [361, 114] on link "Next »" at bounding box center [367, 113] width 33 height 17
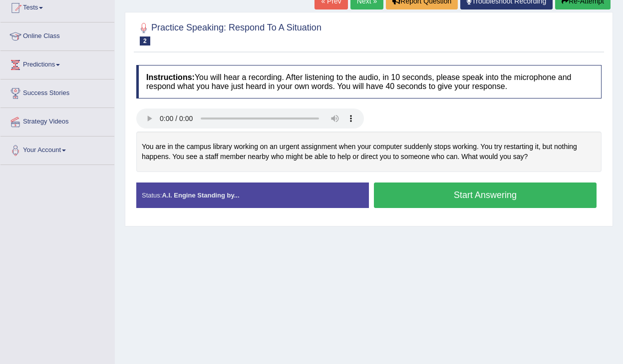
scroll to position [119, 0]
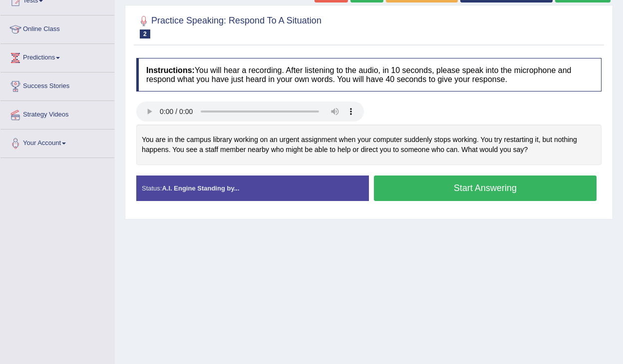
click at [510, 187] on button "Start Answering" at bounding box center [485, 187] width 223 height 25
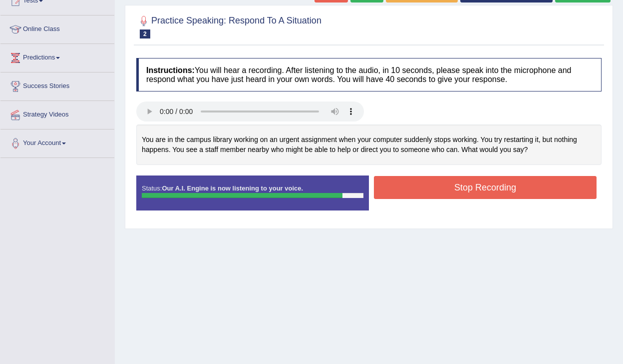
click at [510, 187] on button "Stop Recording" at bounding box center [485, 187] width 223 height 23
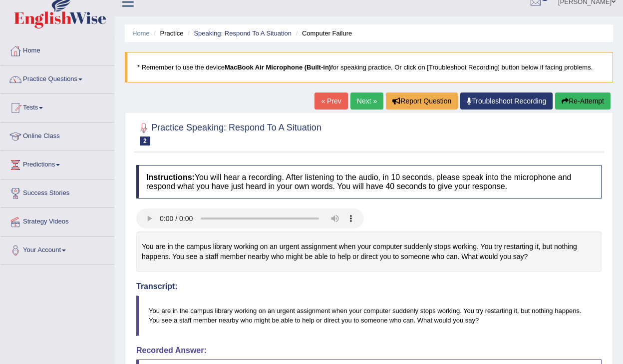
scroll to position [0, 0]
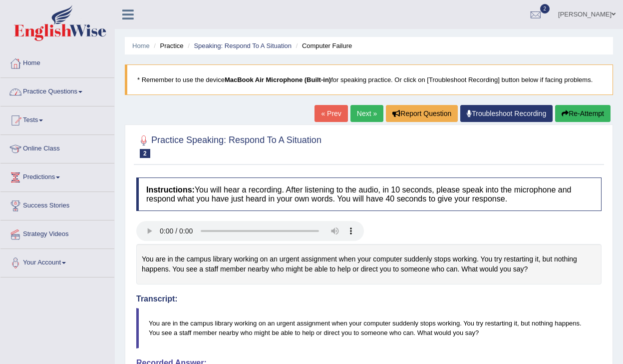
click at [34, 85] on link "Practice Questions" at bounding box center [57, 90] width 114 height 25
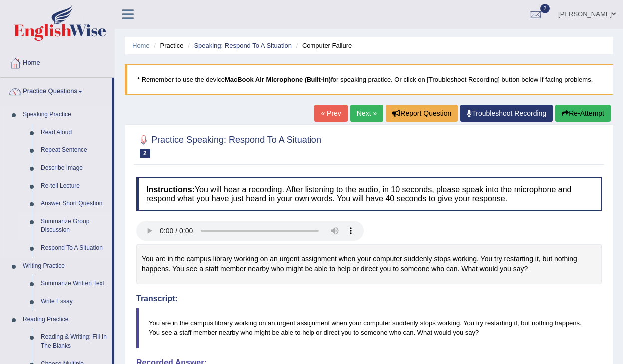
click at [60, 228] on link "Summarize Group Discussion" at bounding box center [73, 226] width 75 height 26
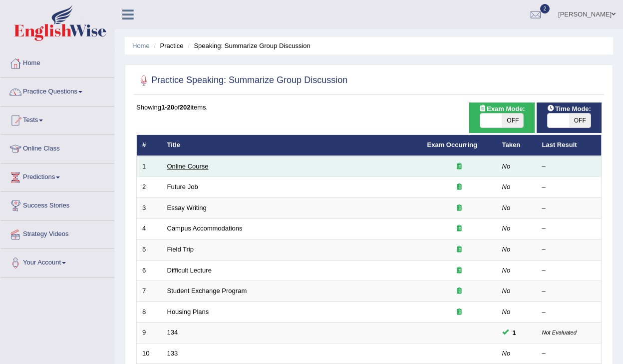
click at [204, 168] on link "Online Course" at bounding box center [187, 165] width 41 height 7
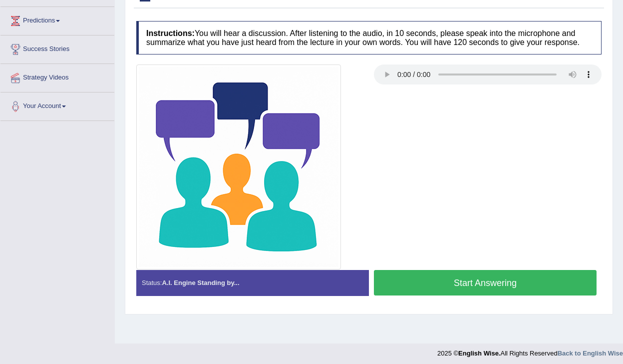
scroll to position [161, 0]
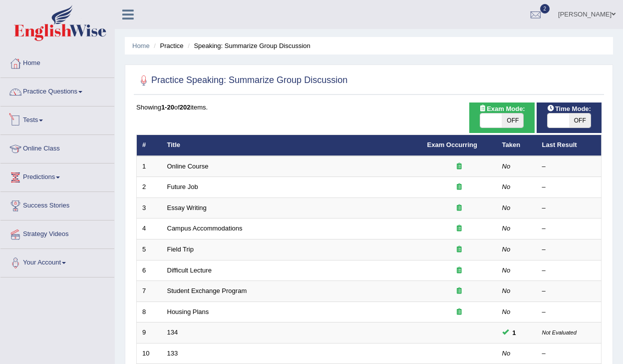
click at [37, 119] on link "Tests" at bounding box center [57, 118] width 114 height 25
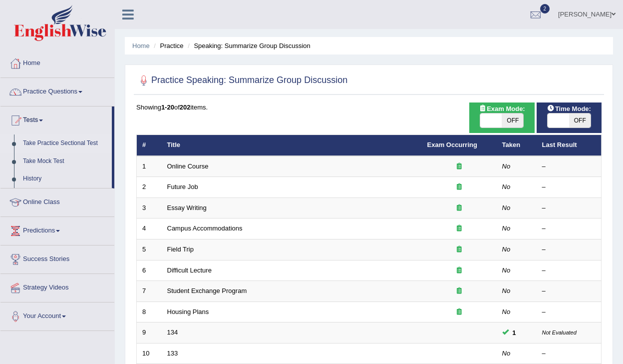
click at [41, 140] on link "Take Practice Sectional Test" at bounding box center [64, 143] width 93 height 18
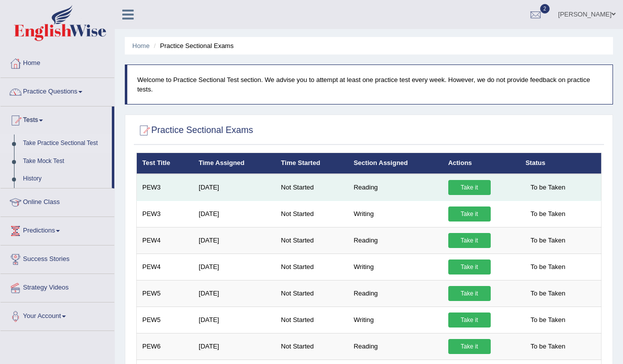
click at [469, 190] on link "Take it" at bounding box center [469, 187] width 42 height 15
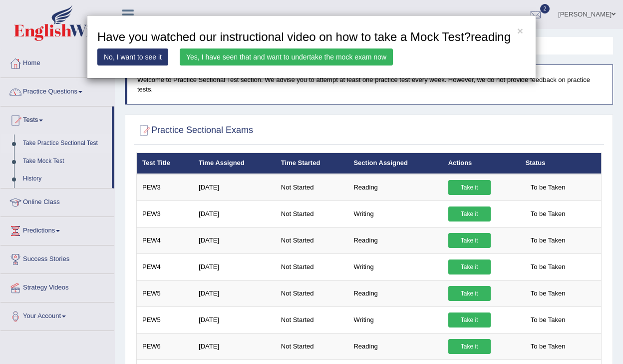
click at [149, 65] on link "No, I want to see it" at bounding box center [132, 56] width 71 height 17
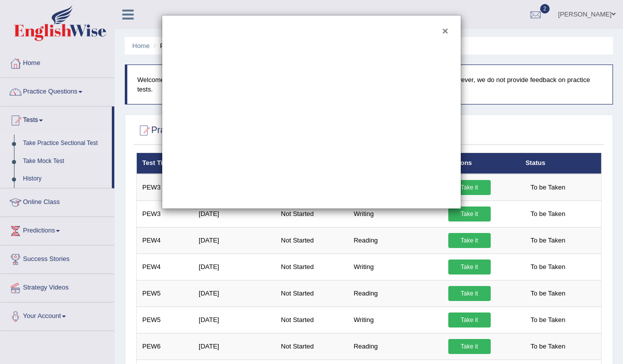
click at [444, 31] on button "×" at bounding box center [445, 30] width 6 height 10
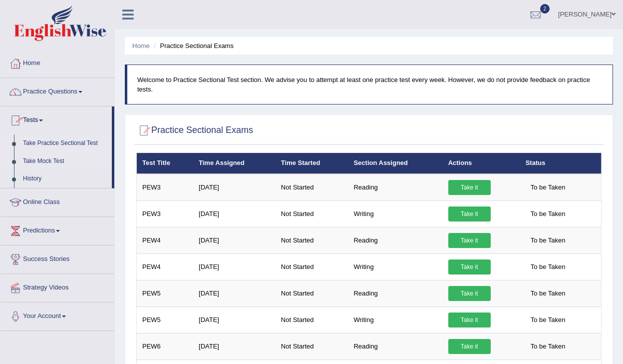
click at [39, 163] on link "Take Mock Test" at bounding box center [64, 161] width 93 height 18
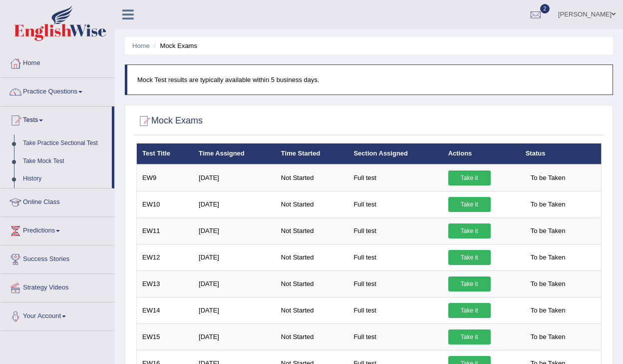
click at [36, 177] on link "History" at bounding box center [64, 179] width 93 height 18
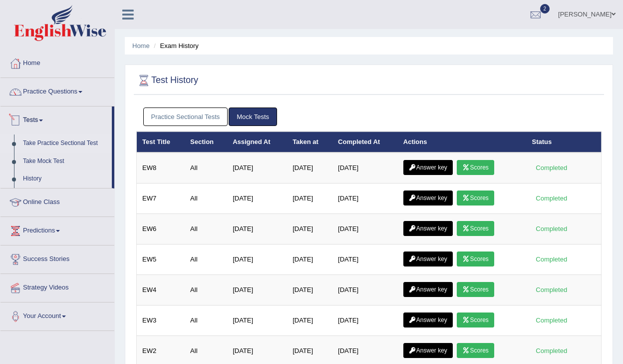
click at [47, 140] on link "Take Practice Sectional Test" at bounding box center [64, 143] width 93 height 18
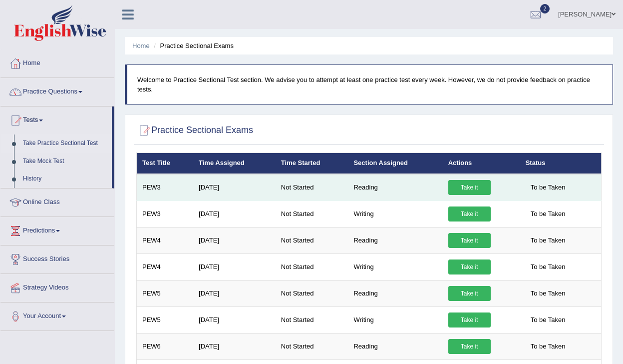
click at [470, 182] on link "Take it" at bounding box center [469, 187] width 42 height 15
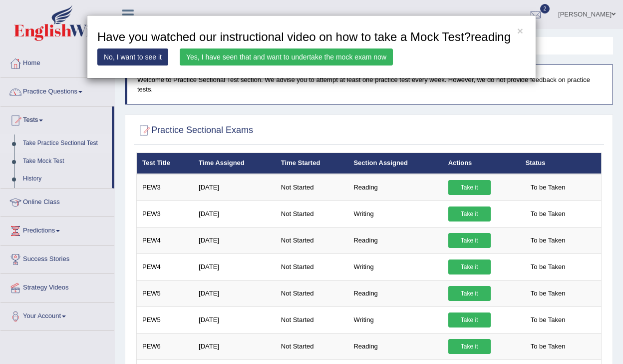
click at [310, 65] on link "Yes, I have seen that and want to undertake the mock exam now" at bounding box center [286, 56] width 213 height 17
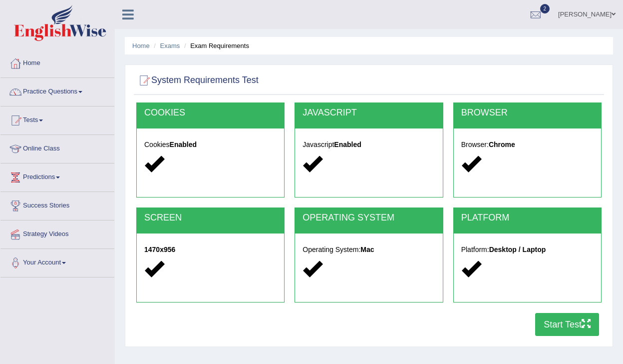
click at [570, 328] on button "Start Test" at bounding box center [567, 324] width 64 height 23
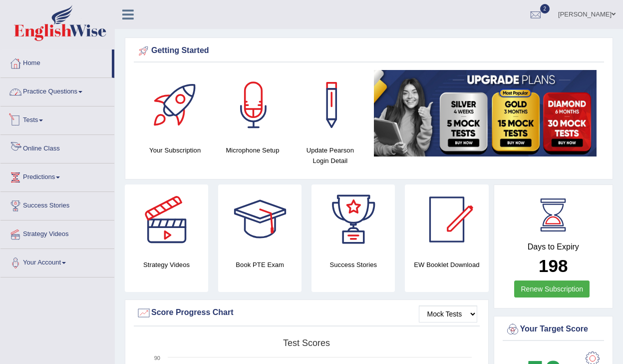
click at [77, 94] on link "Practice Questions" at bounding box center [57, 90] width 114 height 25
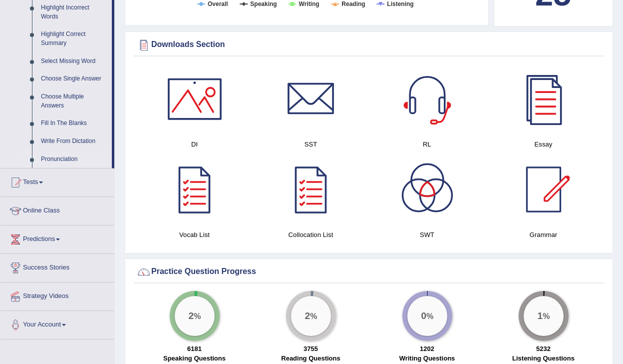
scroll to position [488, 0]
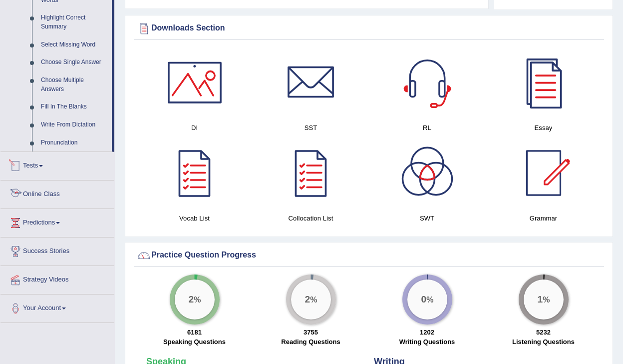
click at [39, 177] on link "Tests" at bounding box center [57, 164] width 114 height 25
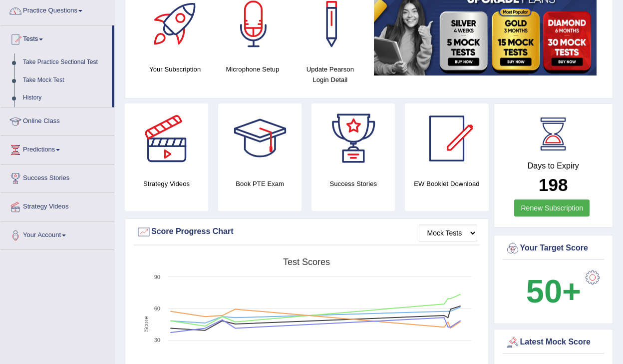
scroll to position [64, 0]
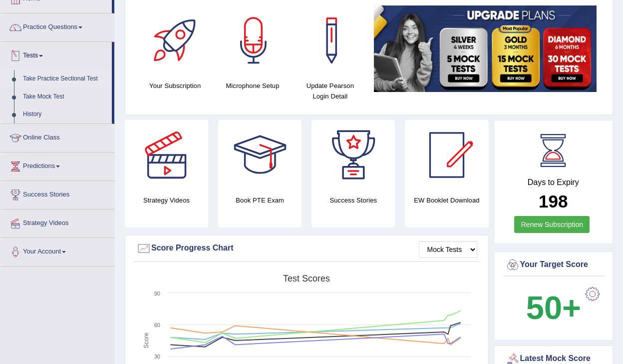
click at [48, 77] on link "Take Practice Sectional Test" at bounding box center [64, 79] width 93 height 18
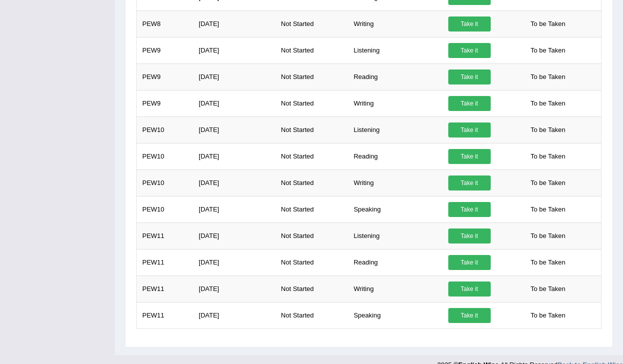
scroll to position [497, 0]
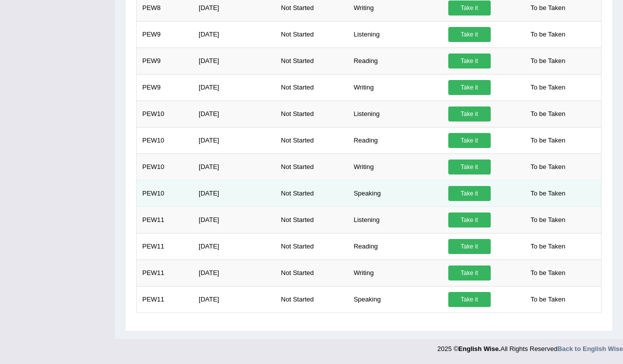
click at [474, 193] on link "Take it" at bounding box center [469, 193] width 42 height 15
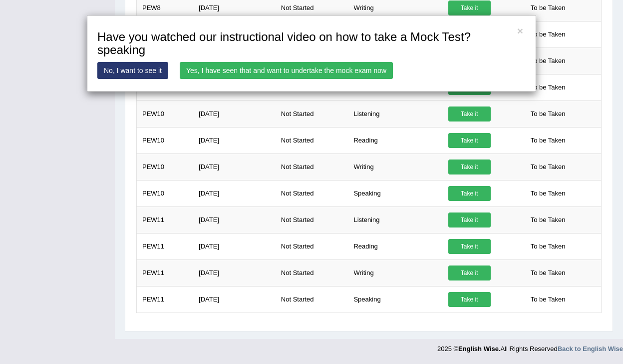
click at [349, 71] on link "Yes, I have seen that and want to undertake the mock exam now" at bounding box center [286, 70] width 213 height 17
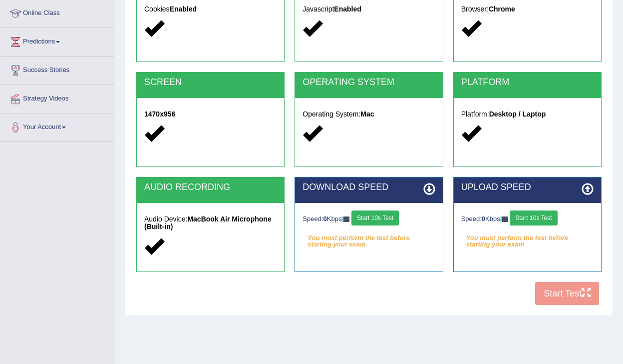
scroll to position [161, 0]
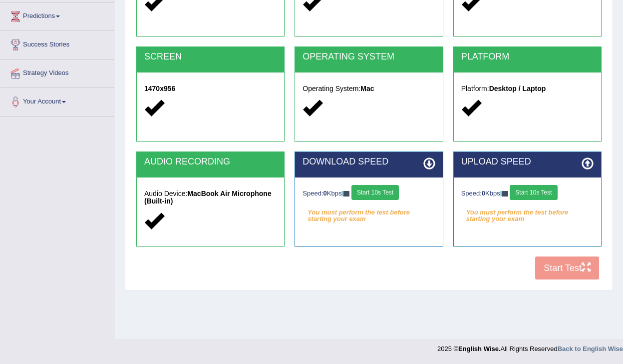
click at [562, 269] on div "COOKIES Cookies Enabled JAVASCRIPT Javascript Enabled BROWSER Browser: Chrome S…" at bounding box center [369, 113] width 470 height 343
click at [425, 159] on icon at bounding box center [429, 163] width 12 height 12
click at [388, 192] on button "Start 10s Test" at bounding box center [375, 192] width 47 height 15
click at [529, 193] on button "Start 10s Test" at bounding box center [533, 192] width 47 height 15
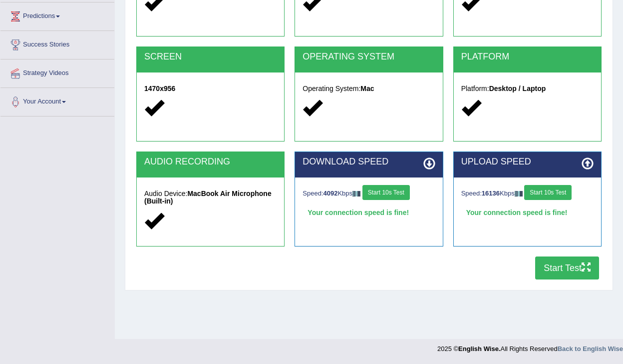
click at [568, 272] on button "Start Test" at bounding box center [567, 267] width 64 height 23
